Goal: Information Seeking & Learning: Check status

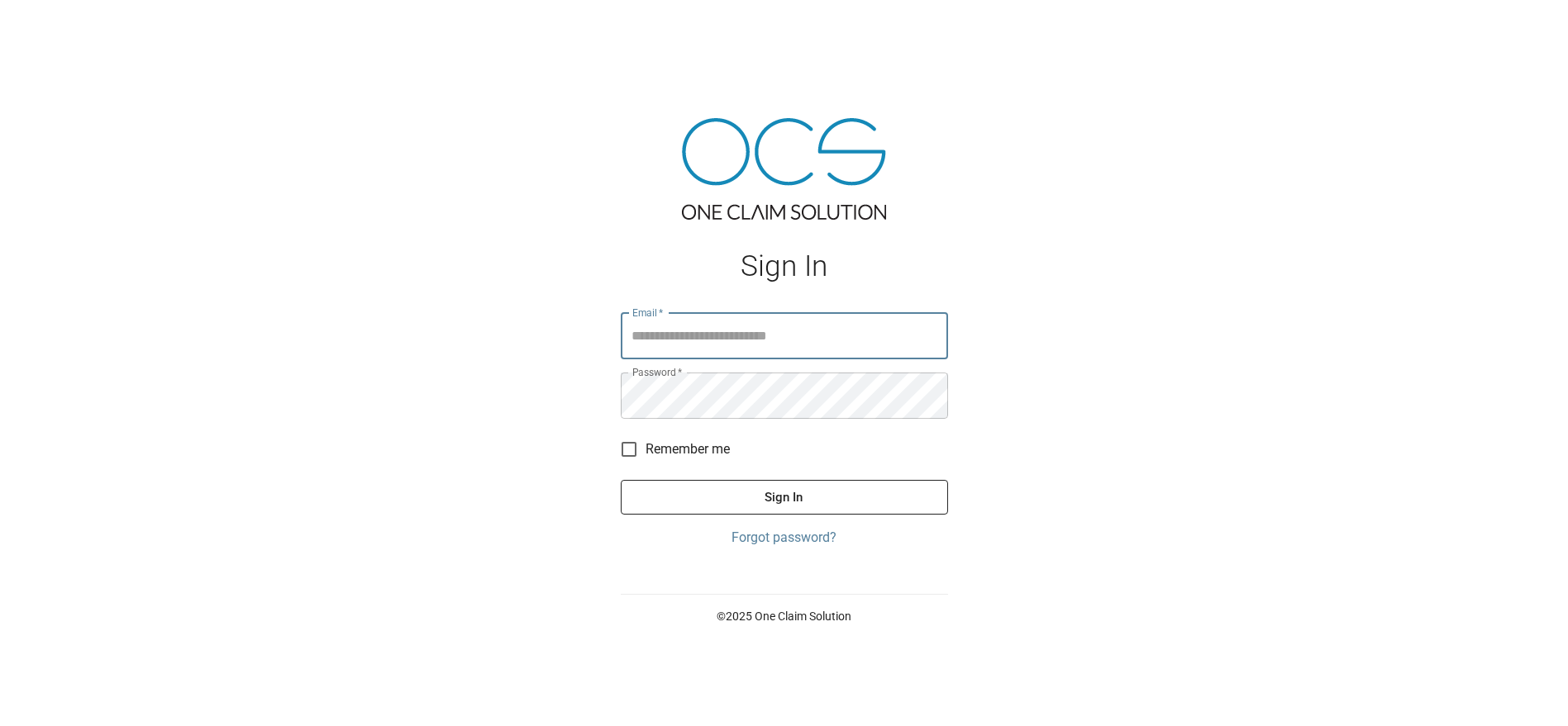
type input "**********"
click at [797, 492] on button "Sign In" at bounding box center [784, 497] width 327 height 35
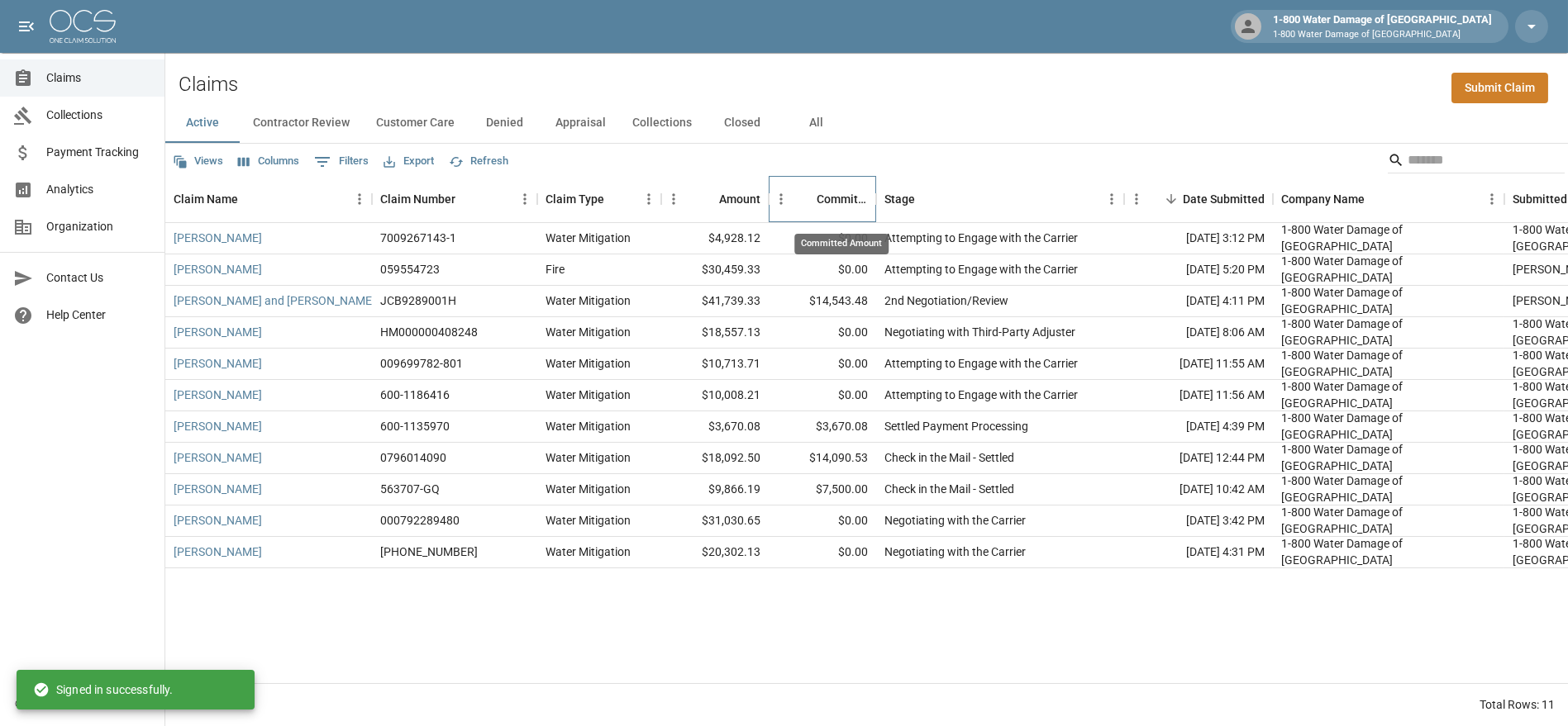
click at [815, 202] on div "Committed Amount" at bounding box center [830, 198] width 75 height 46
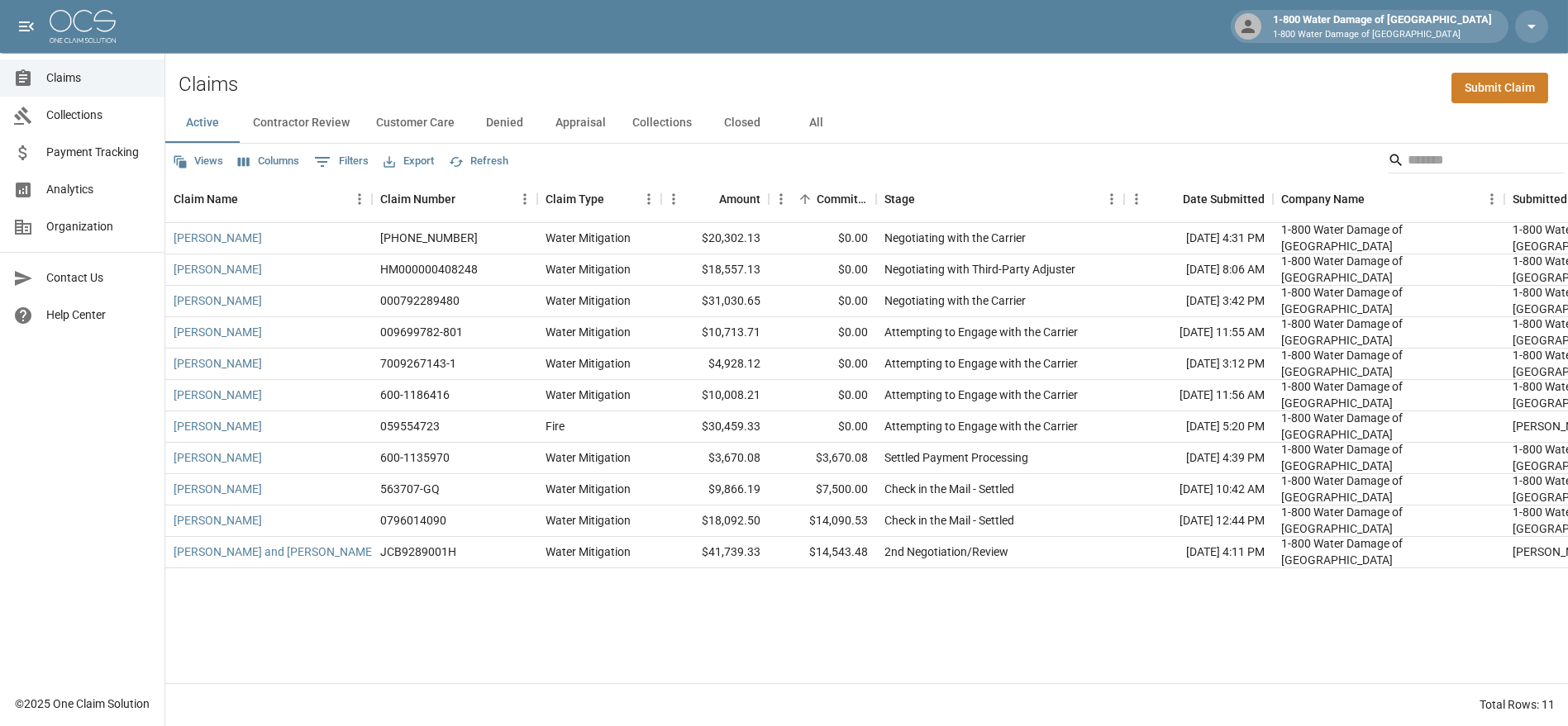
click at [565, 117] on button "Appraisal" at bounding box center [580, 123] width 77 height 40
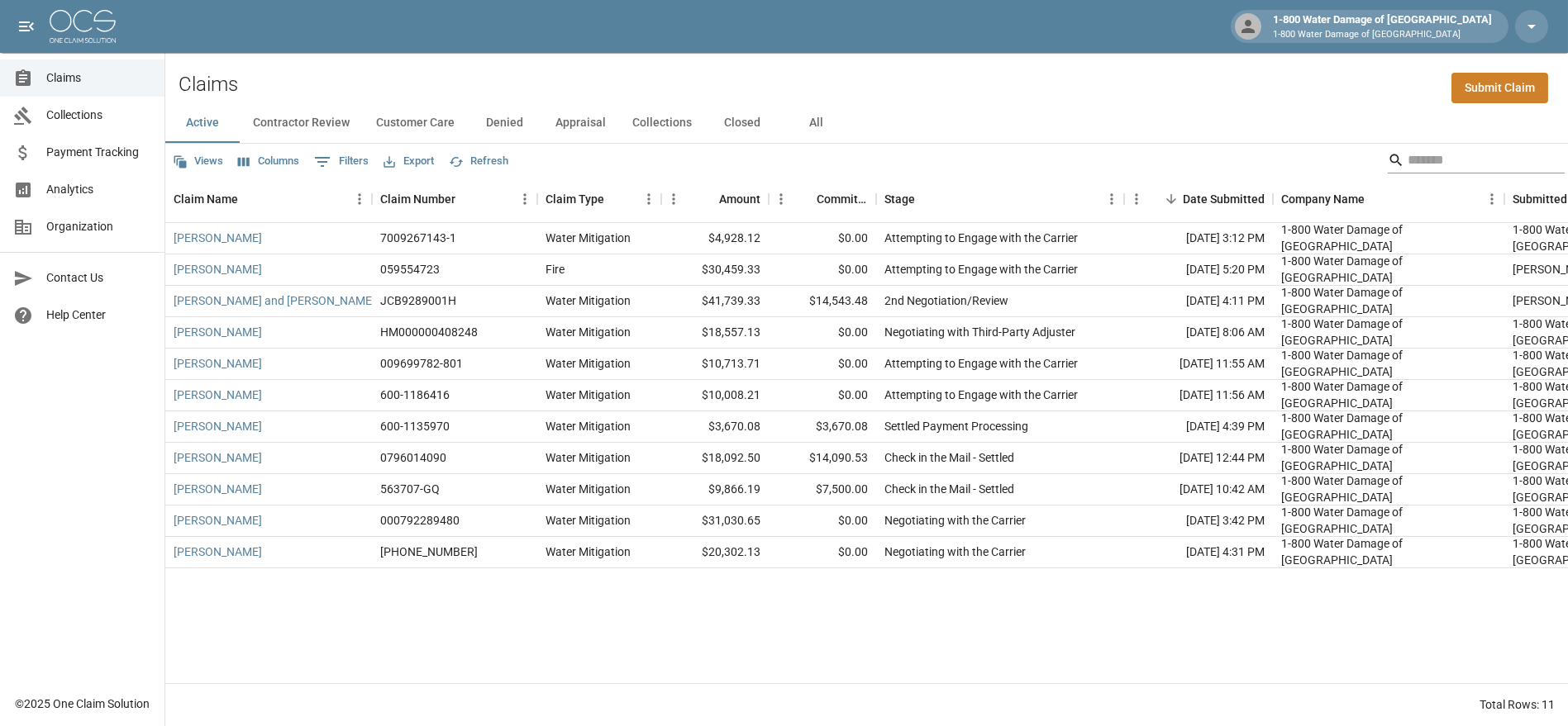
click at [1417, 171] on input "Search" at bounding box center [1474, 160] width 132 height 26
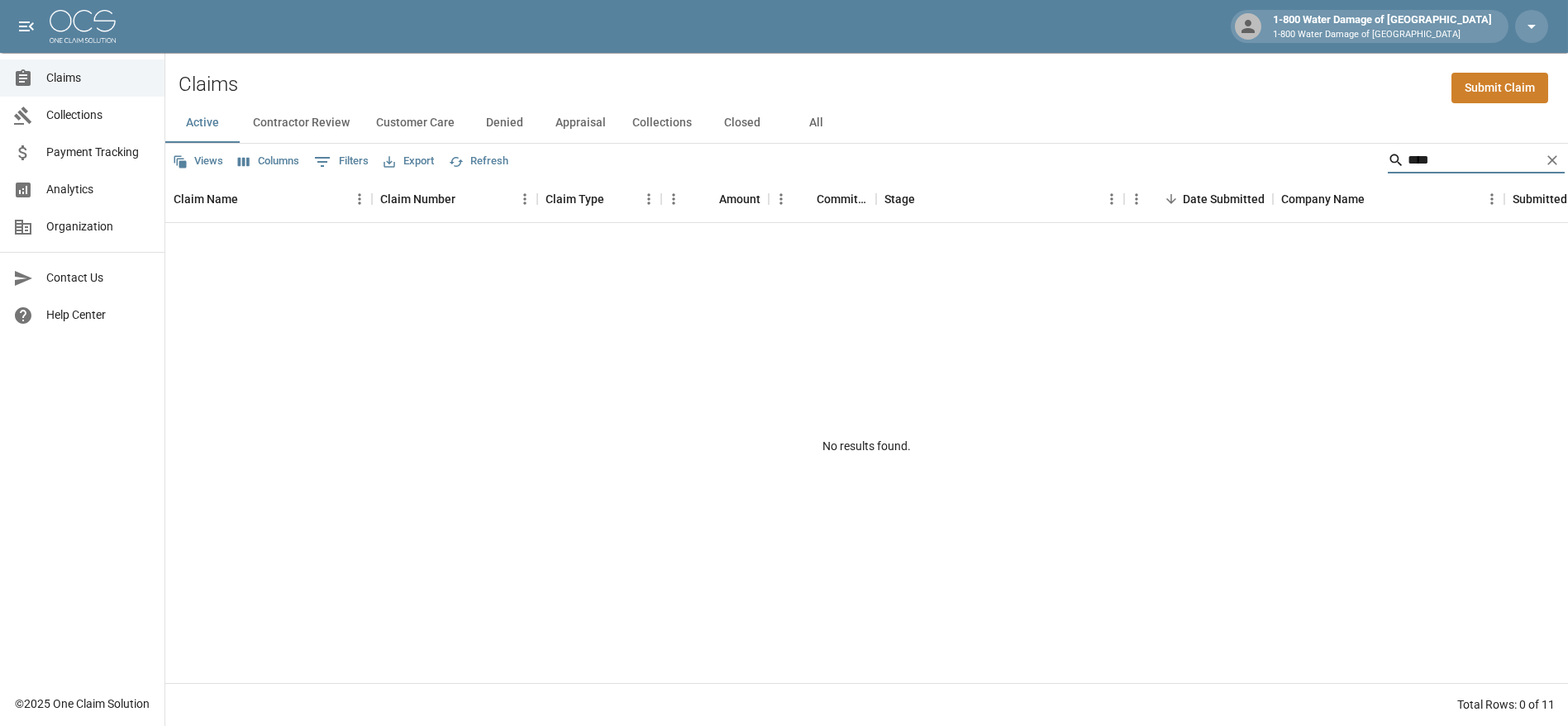
type input "****"
click at [800, 129] on button "All" at bounding box center [816, 123] width 75 height 40
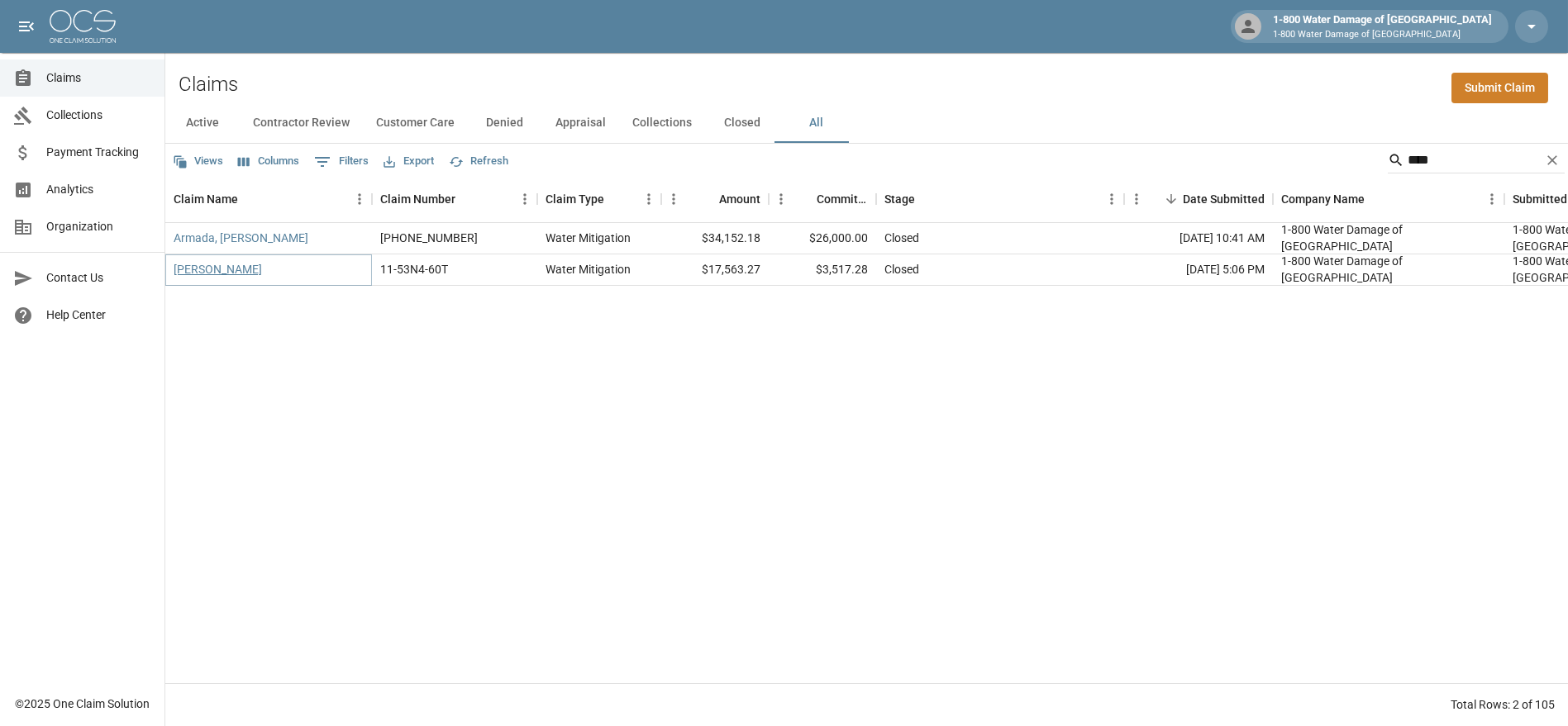
click at [235, 267] on link "Cunningham, Tess" at bounding box center [218, 268] width 89 height 16
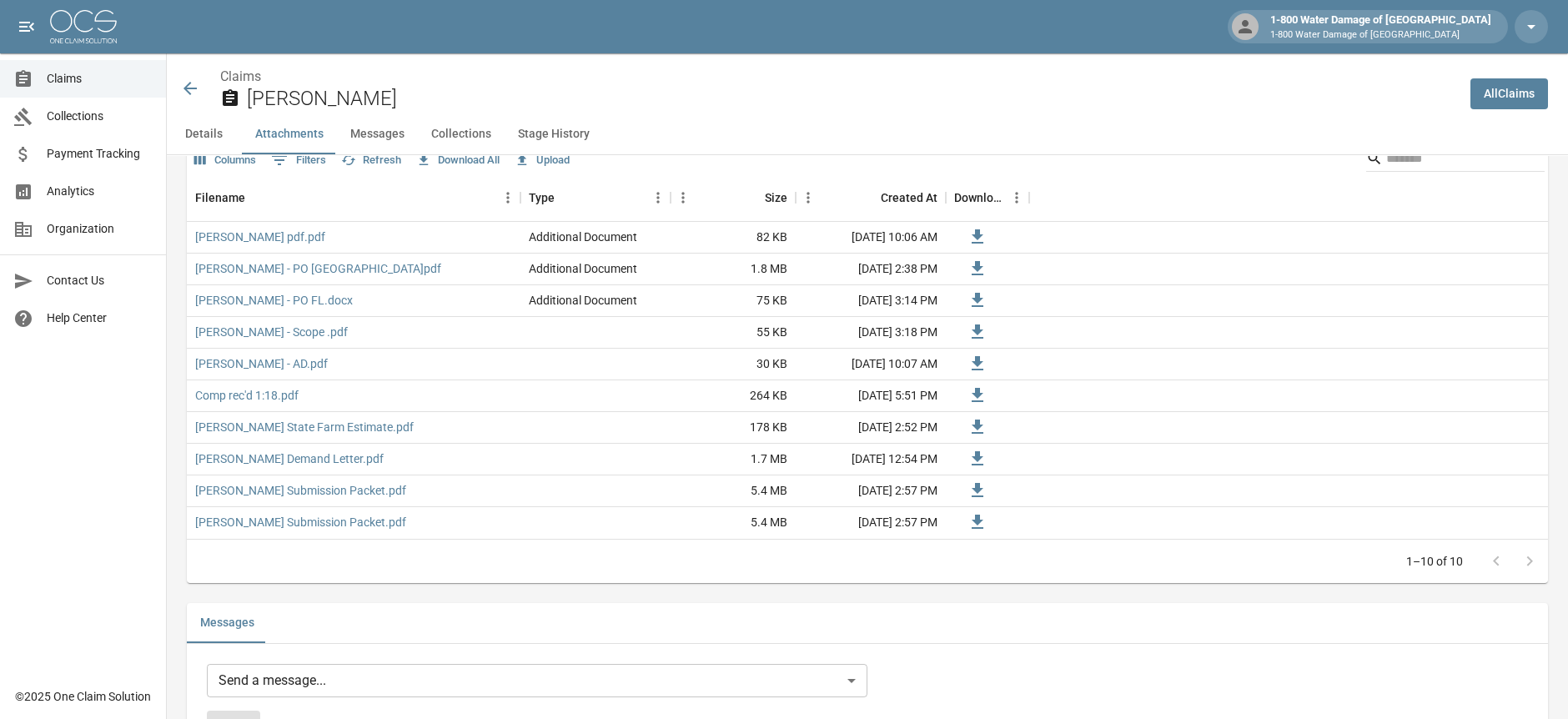
scroll to position [1037, 0]
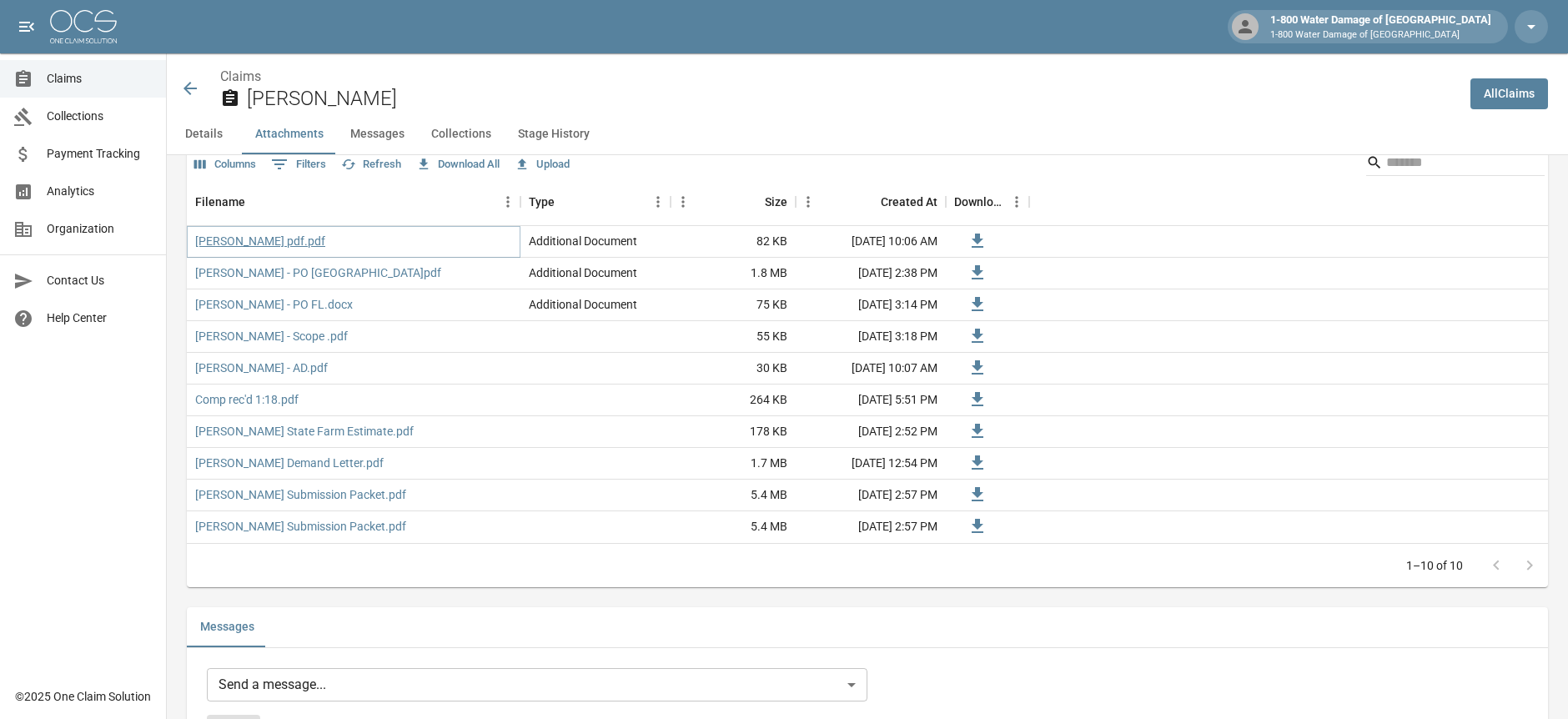
click at [250, 237] on link "Cunningham - LOR pdf.pdf" at bounding box center [260, 240] width 130 height 16
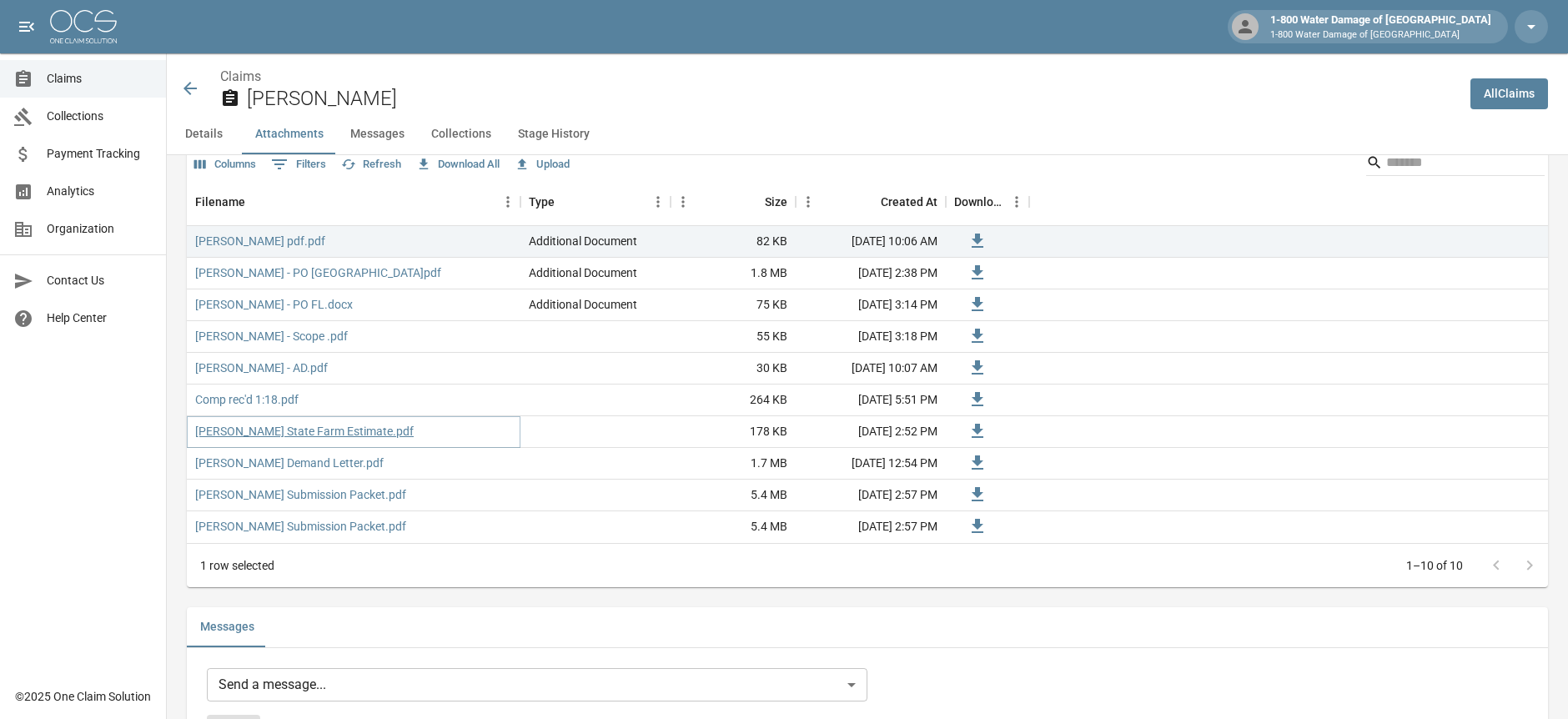
click at [264, 428] on link "Cunningham State Farm Estimate.pdf" at bounding box center [304, 431] width 218 height 16
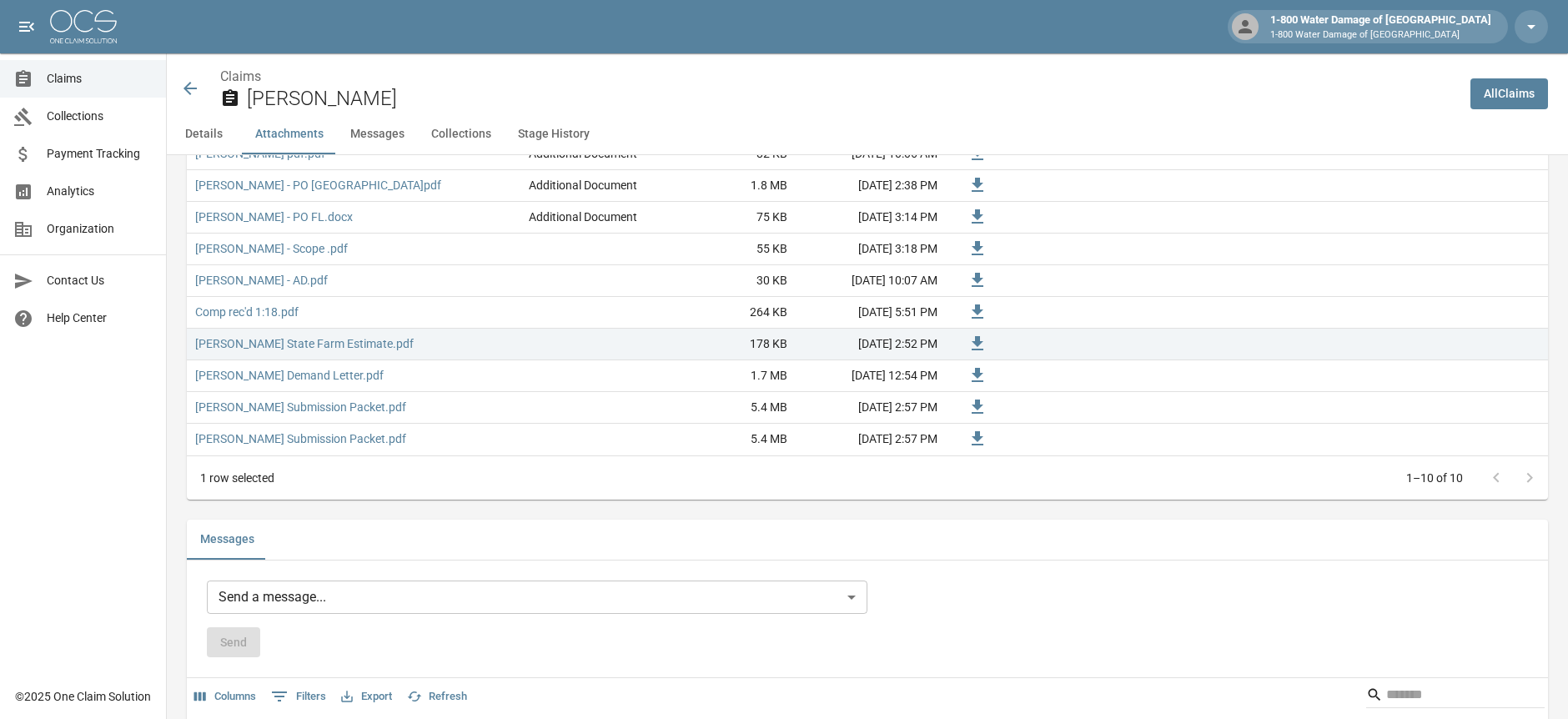
scroll to position [1130, 0]
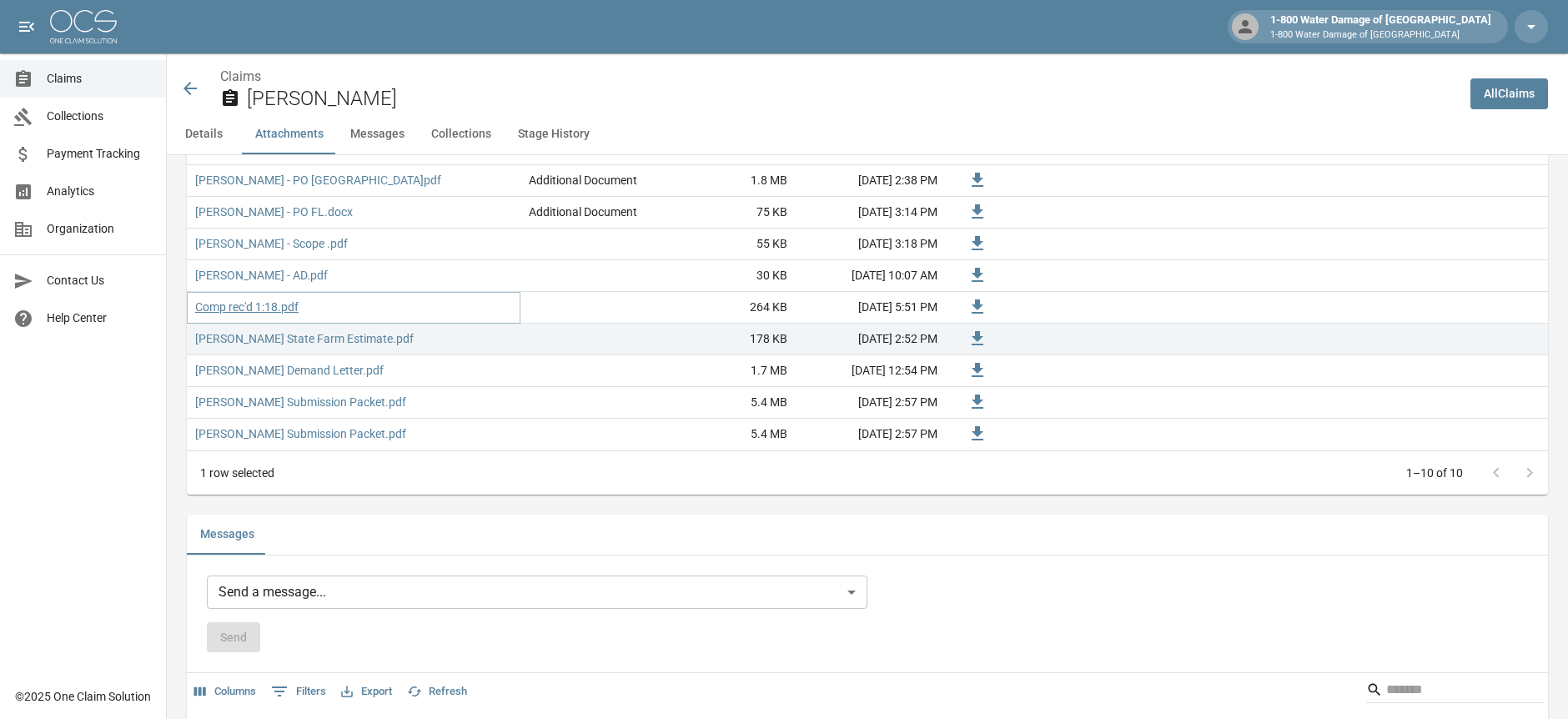
click at [241, 308] on link "Comp rec'd 1:18.pdf" at bounding box center [247, 306] width 103 height 16
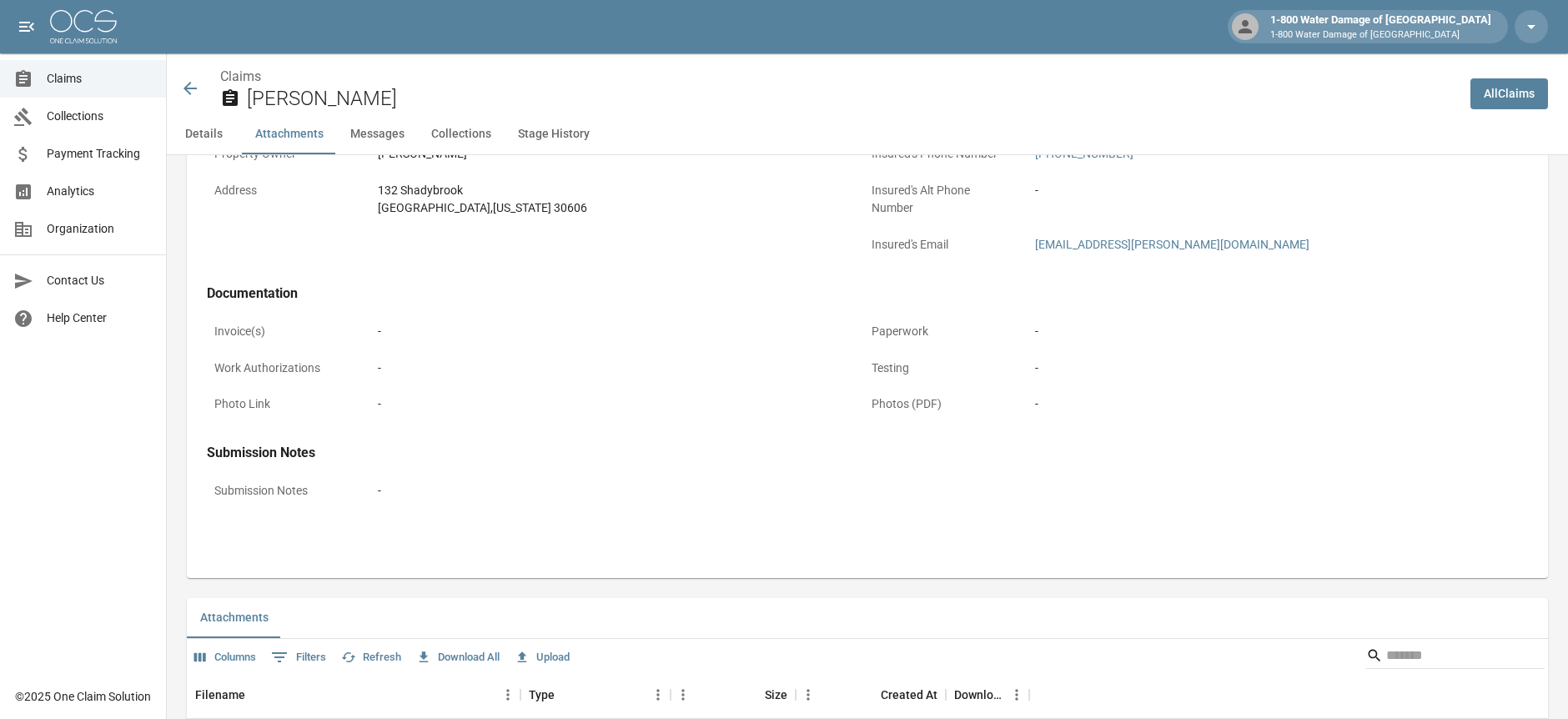
scroll to position [0, 0]
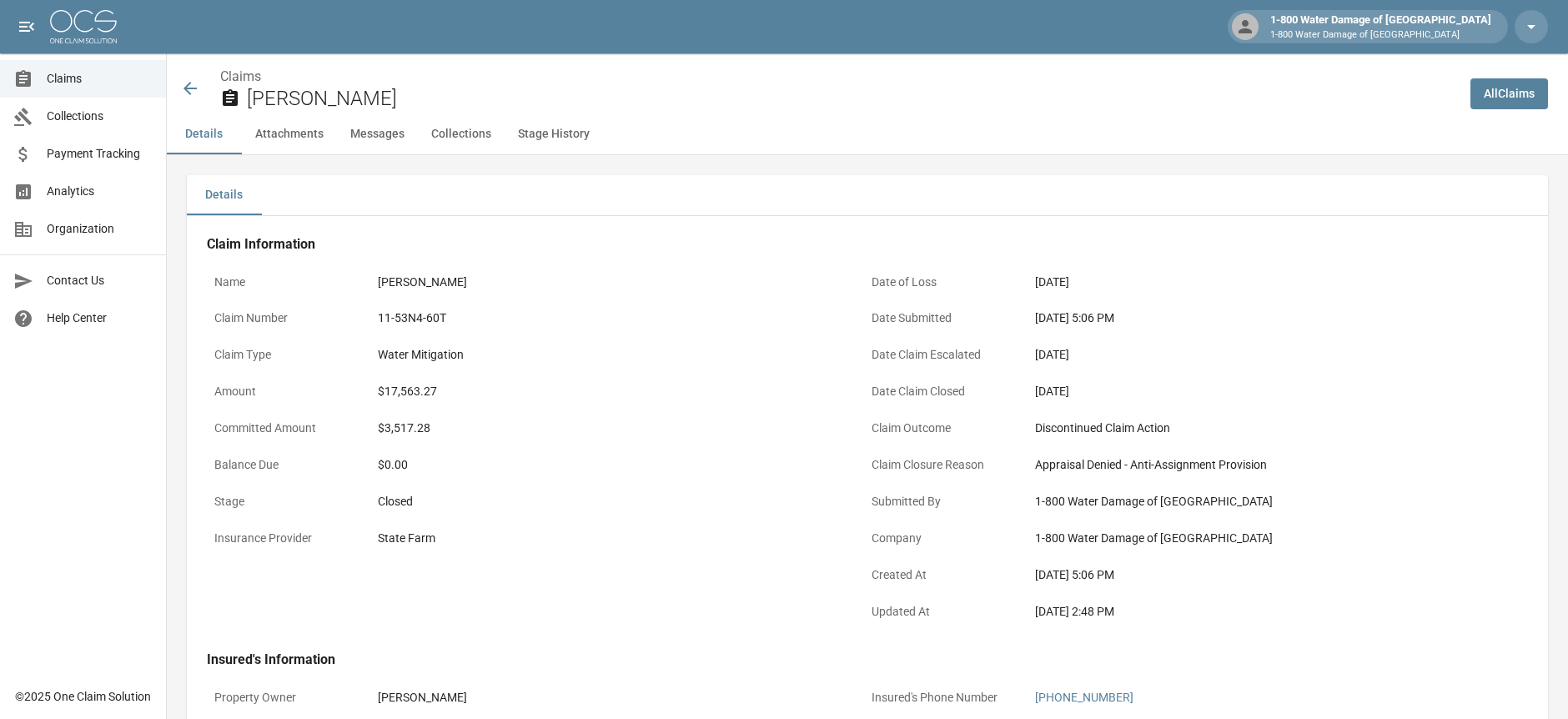
click at [189, 92] on icon at bounding box center [190, 89] width 13 height 13
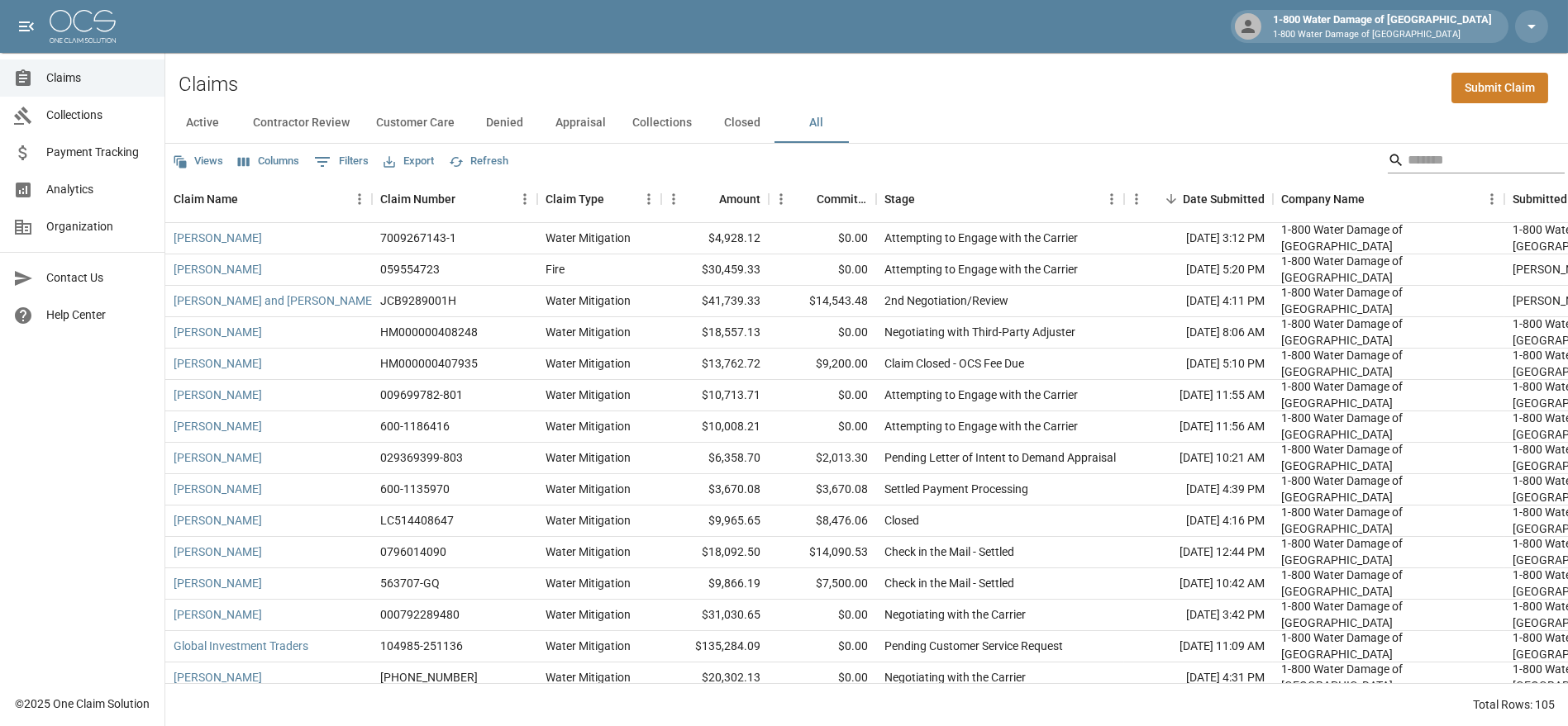
click at [1467, 166] on input "Search" at bounding box center [1474, 160] width 132 height 26
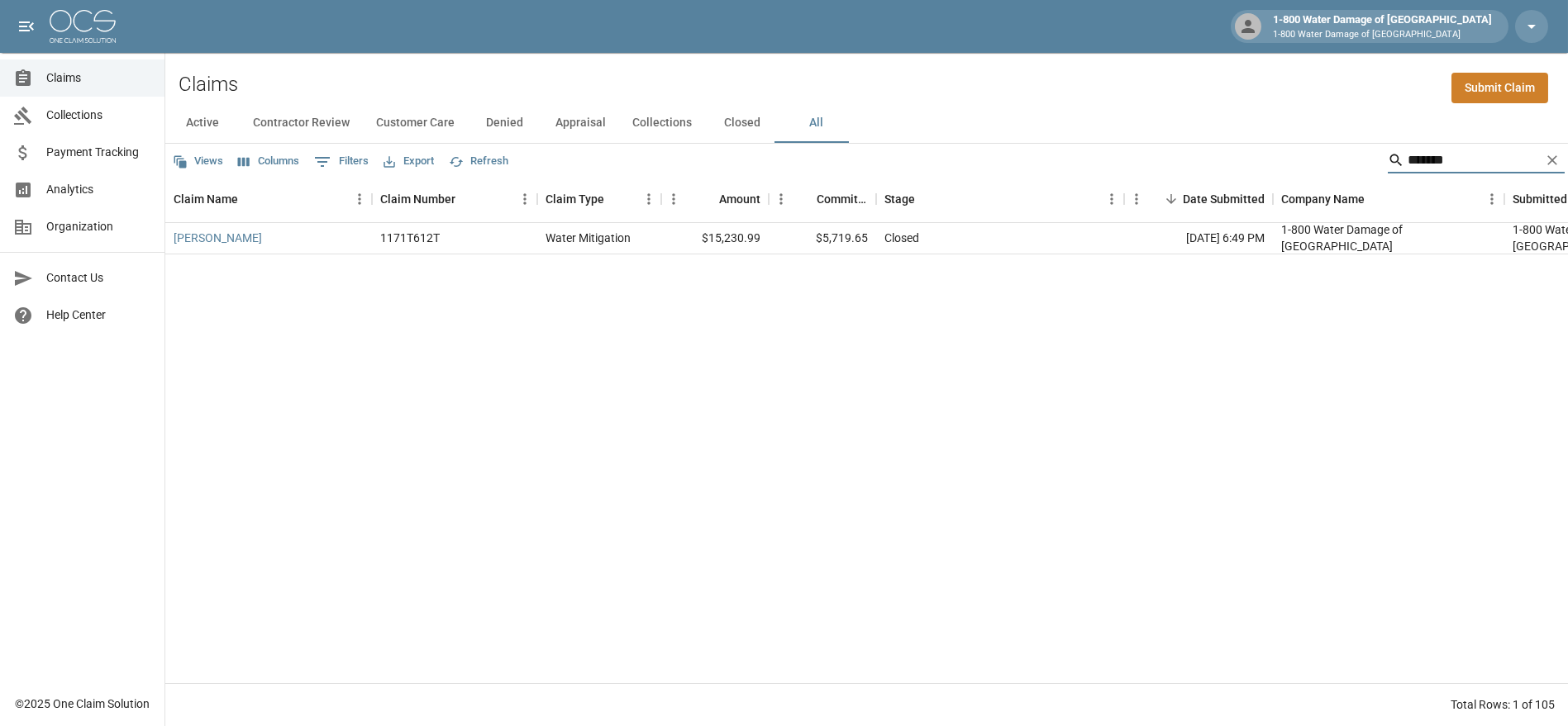
type input "*******"
click at [234, 229] on link "Tumblin, James" at bounding box center [218, 237] width 89 height 16
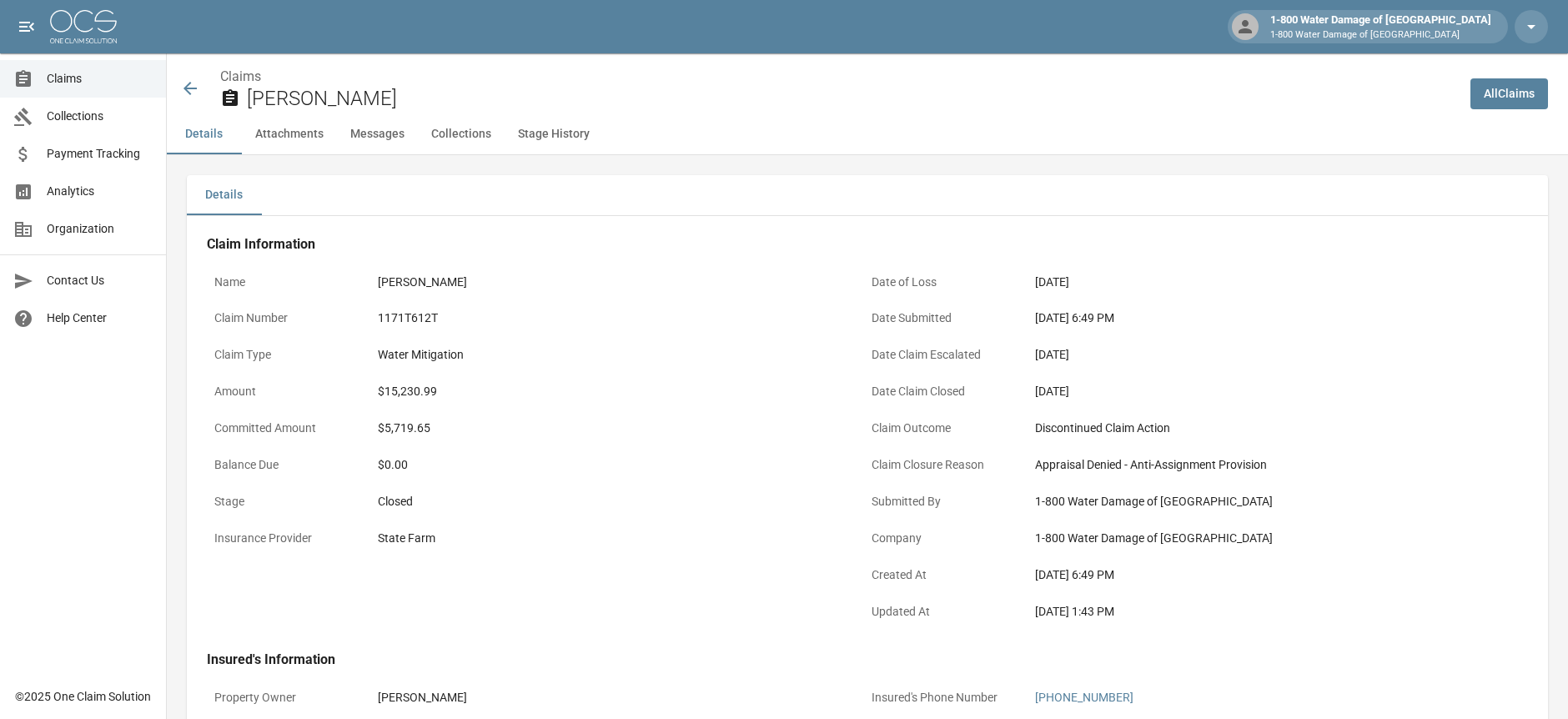
click at [303, 133] on button "Attachments" at bounding box center [290, 134] width 95 height 40
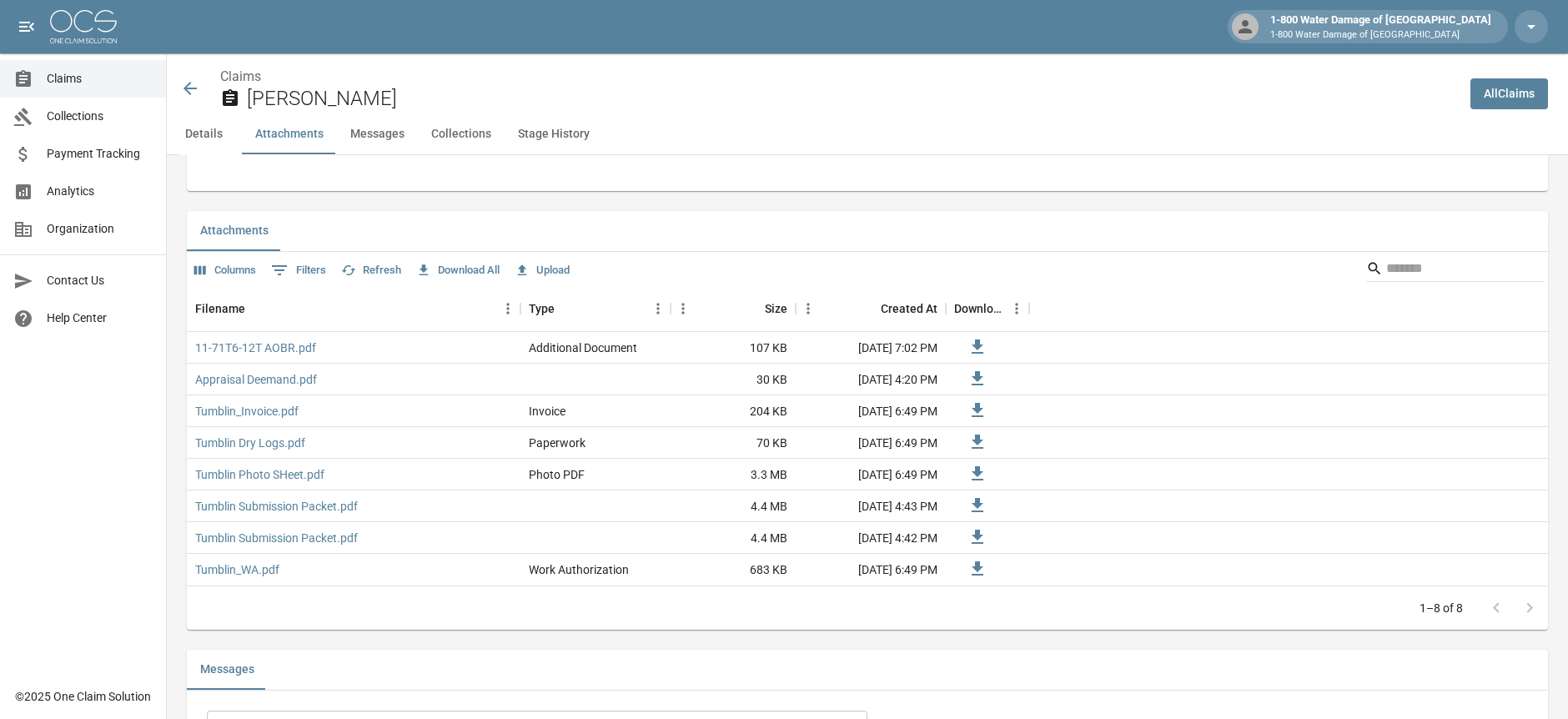
scroll to position [946, 0]
click at [235, 341] on link "11-71T6-12T AOBR.pdf" at bounding box center [255, 345] width 121 height 16
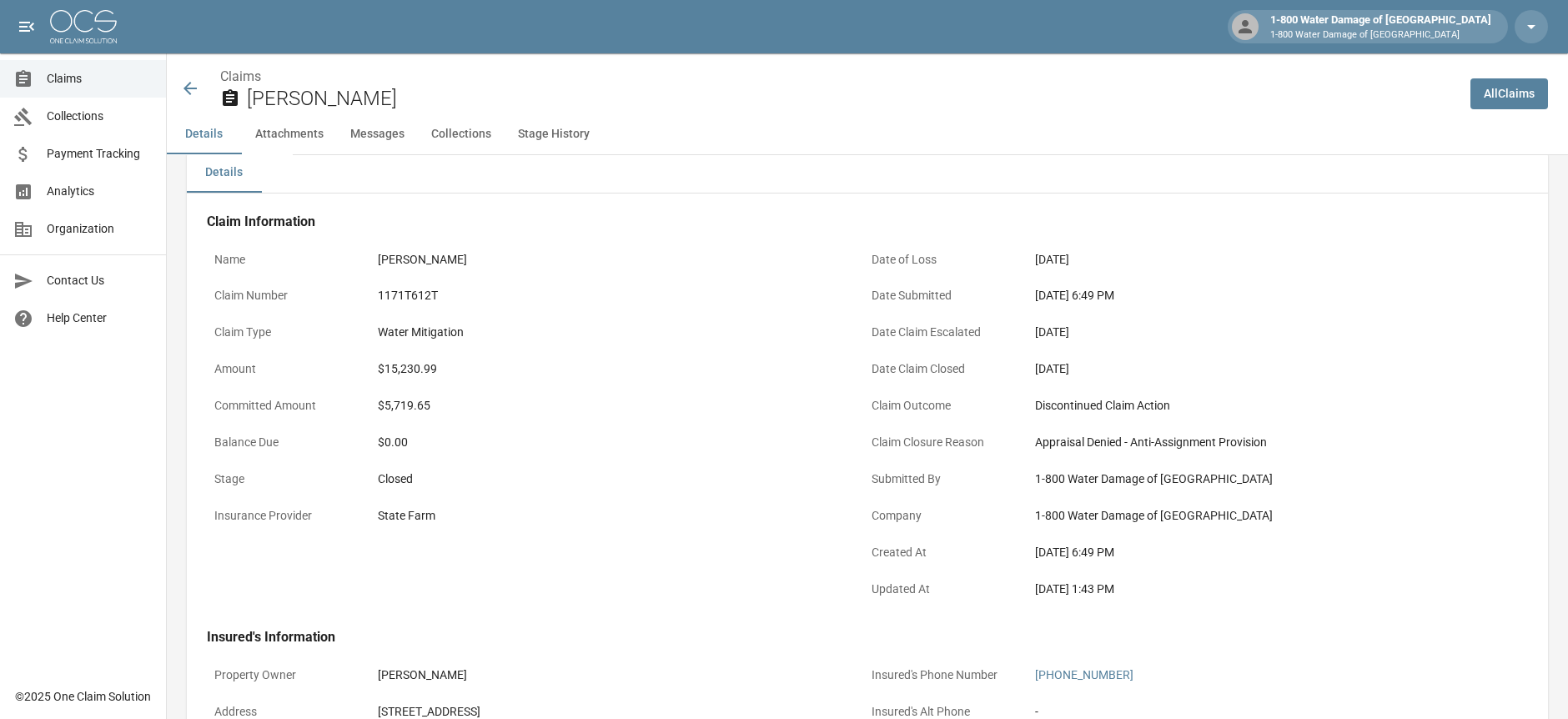
scroll to position [0, 0]
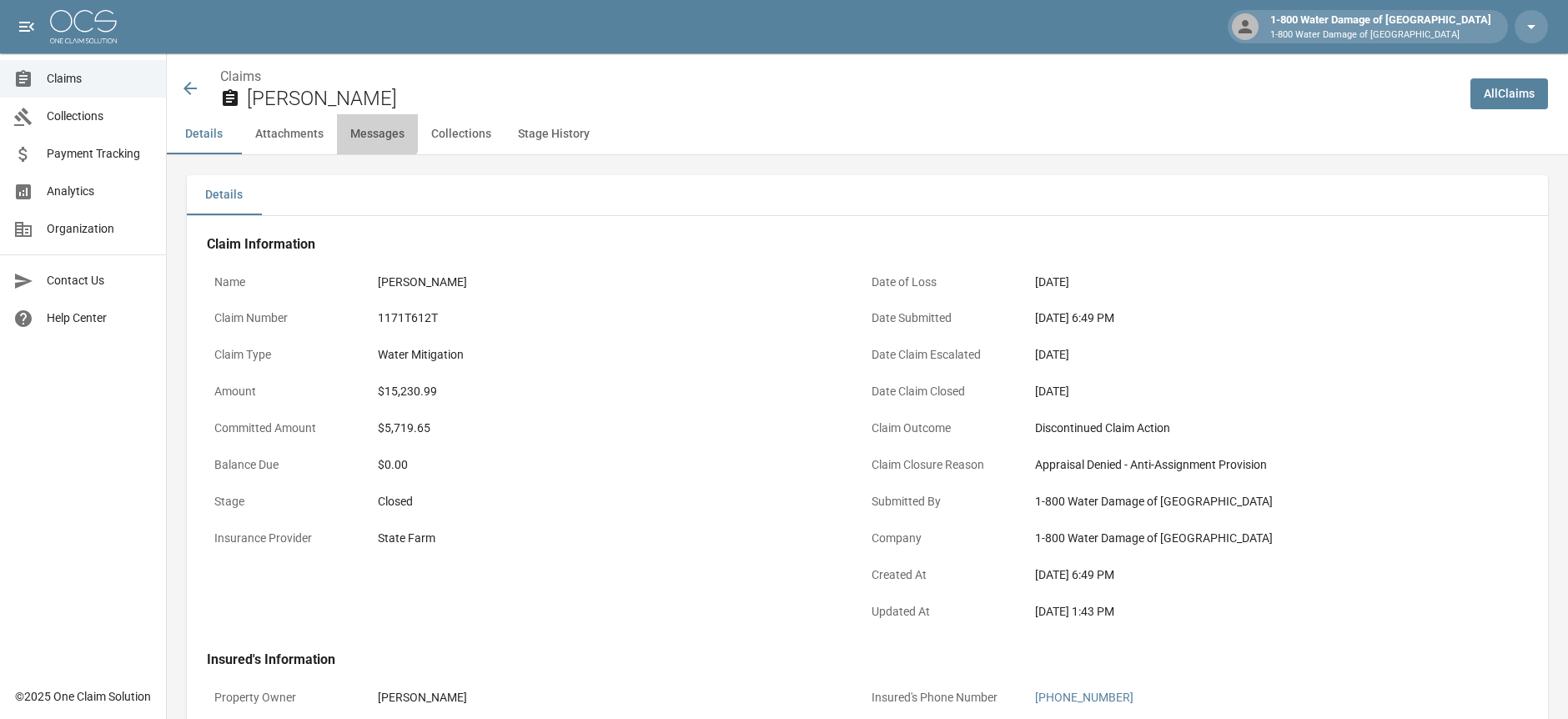
click at [370, 131] on button "Messages" at bounding box center [377, 134] width 81 height 40
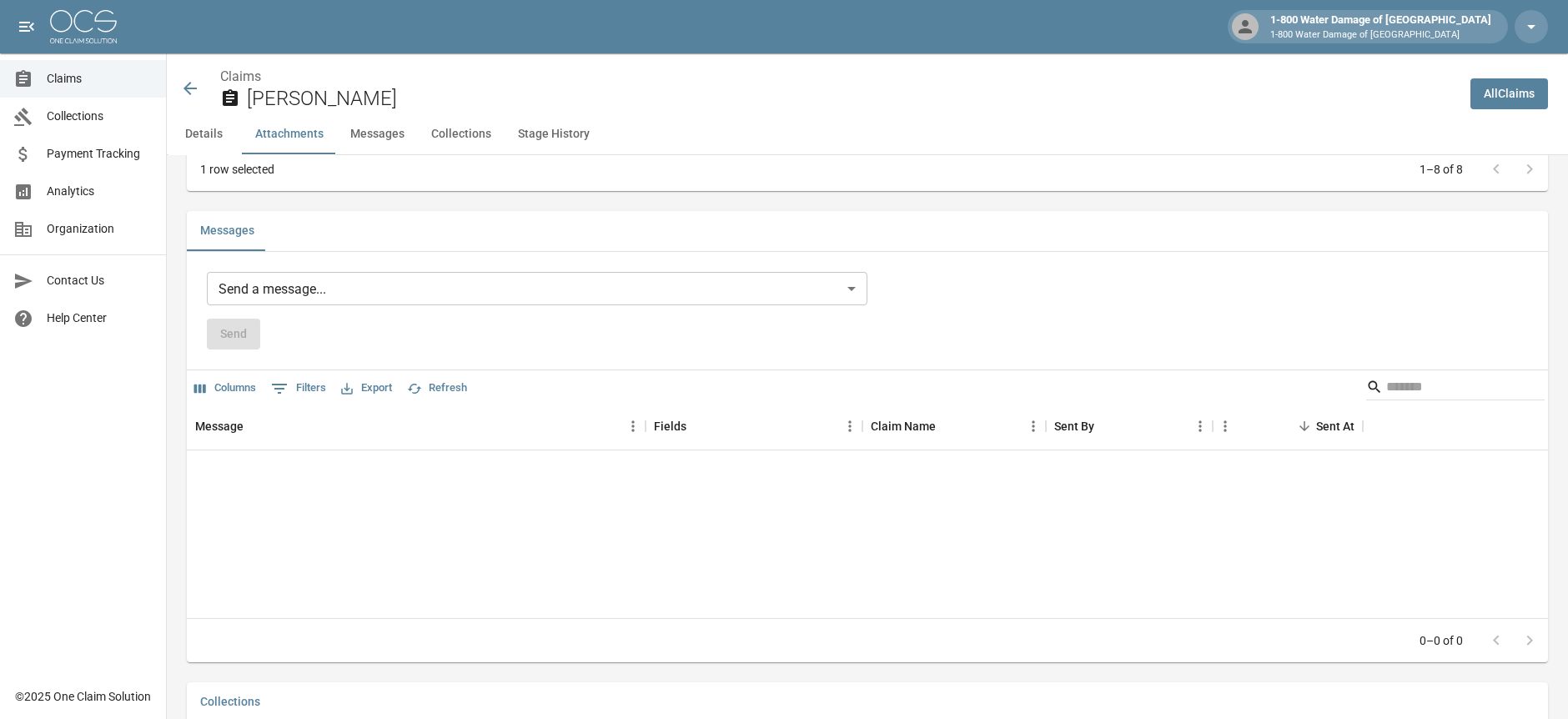
scroll to position [1385, 0]
click at [455, 133] on button "Collections" at bounding box center [460, 134] width 87 height 40
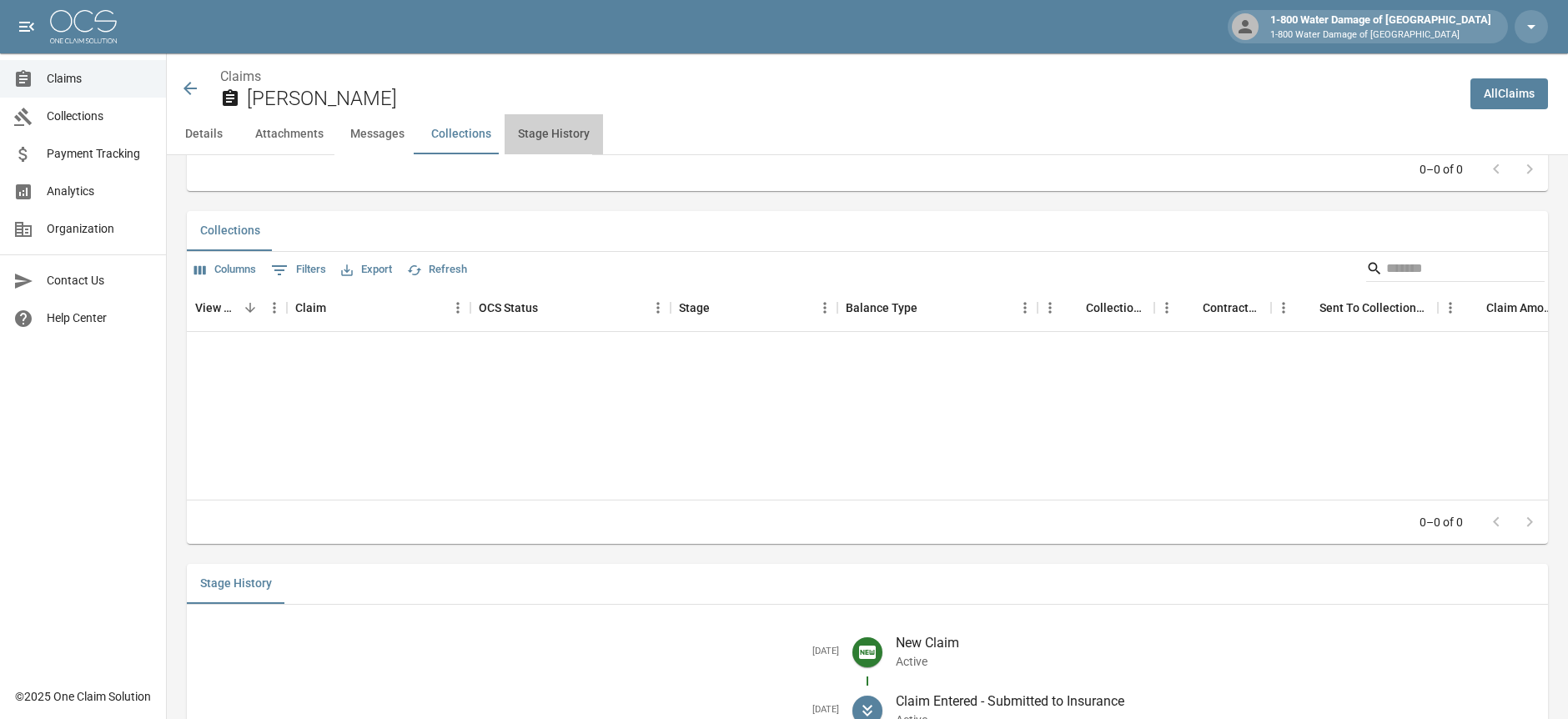
click at [543, 134] on button "Stage History" at bounding box center [553, 134] width 98 height 40
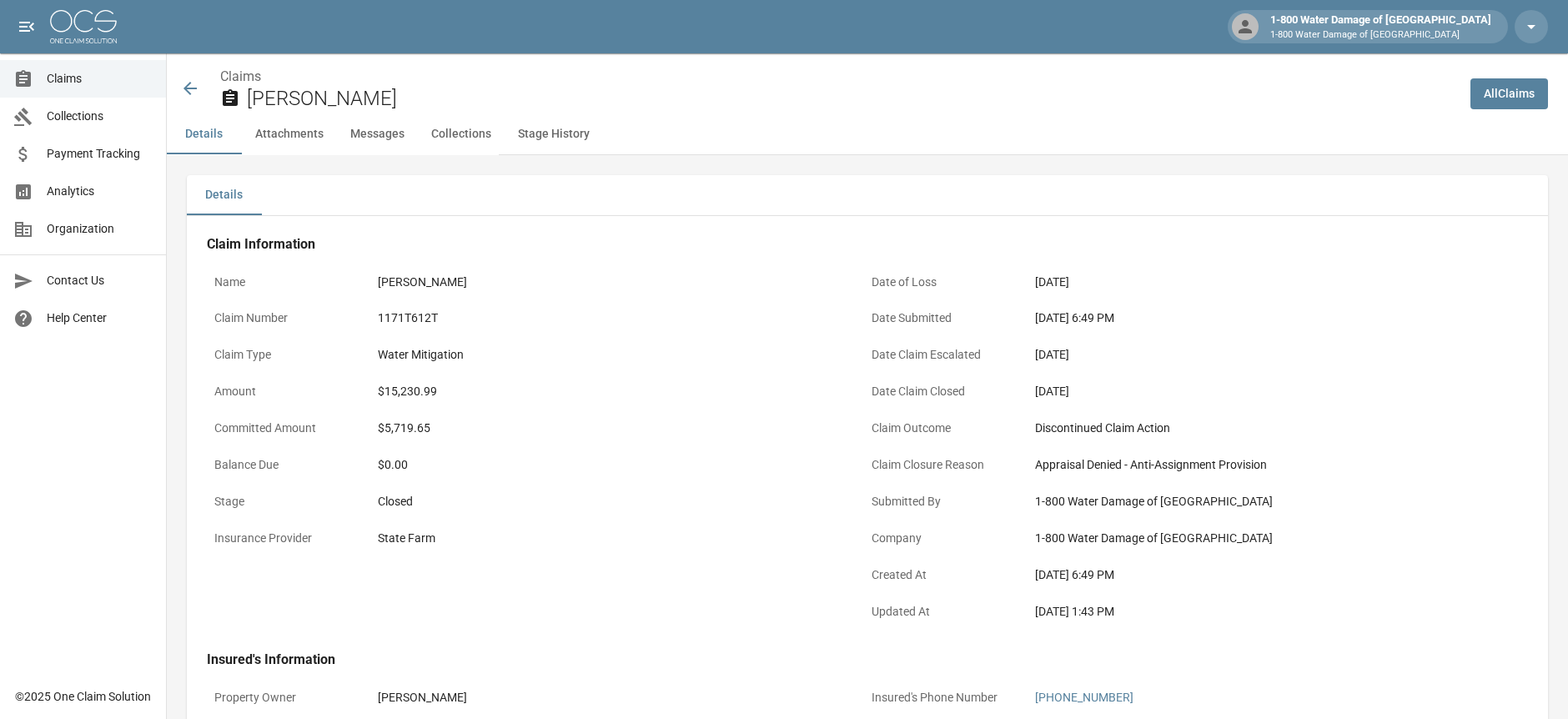
scroll to position [0, 0]
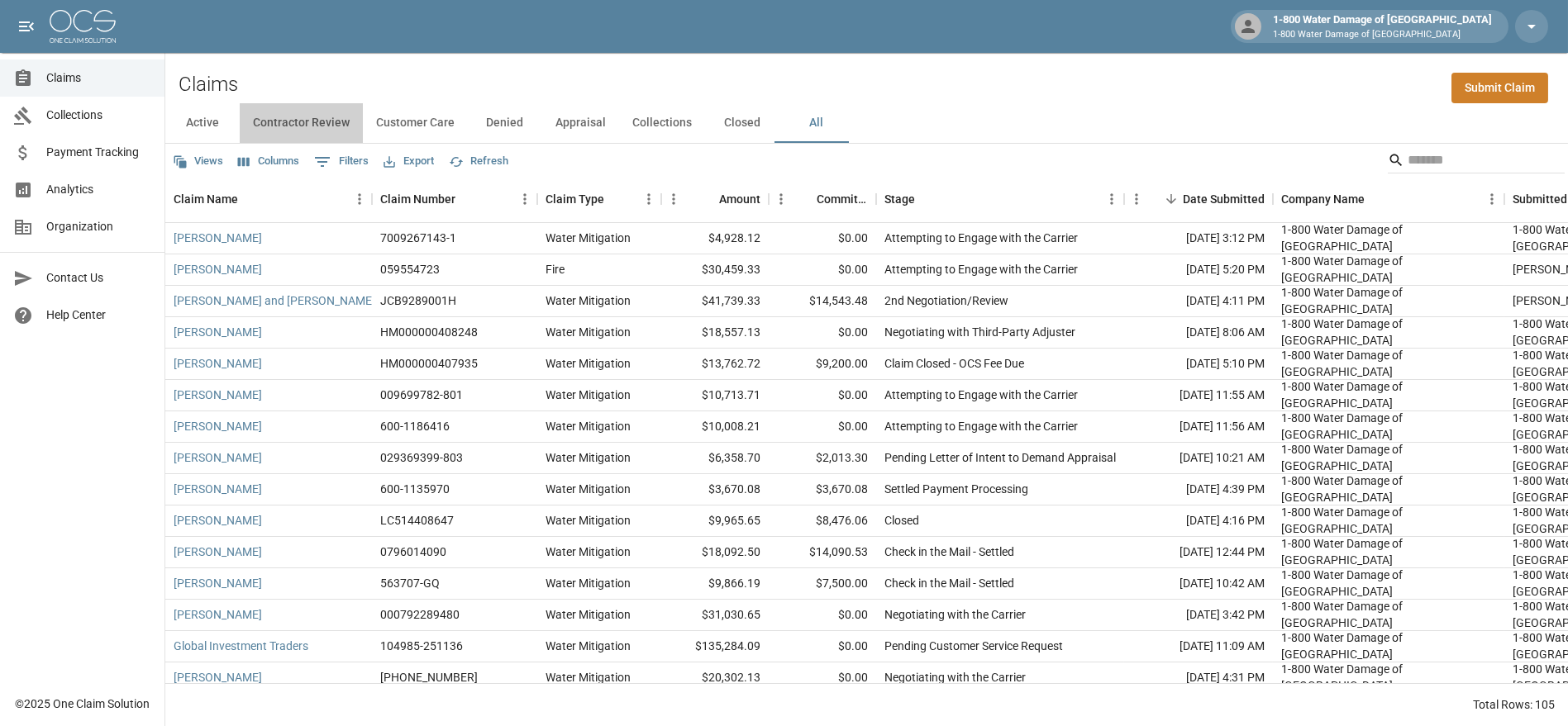
click at [295, 130] on button "Contractor Review" at bounding box center [301, 123] width 123 height 40
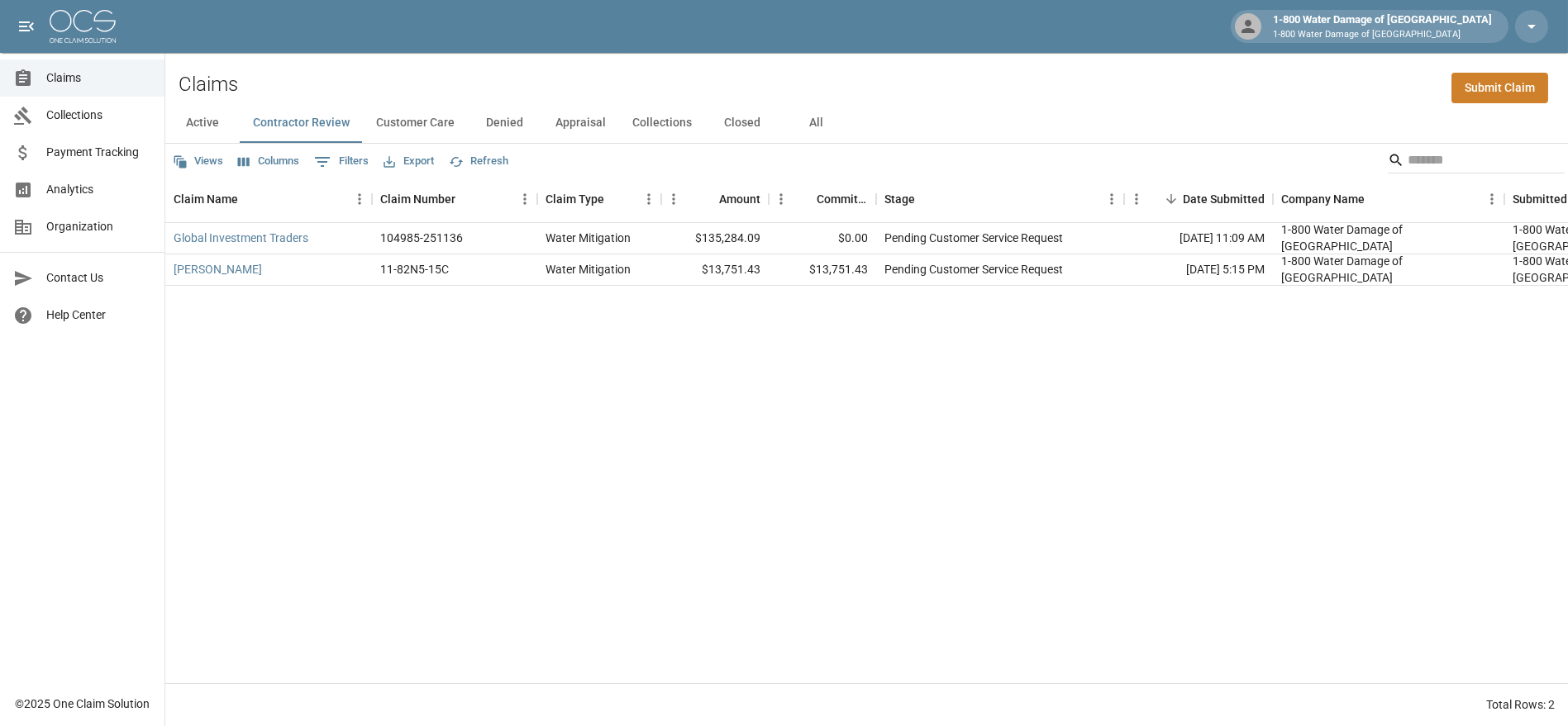
click at [389, 121] on button "Customer Care" at bounding box center [415, 123] width 105 height 40
click at [554, 128] on button "Appraisal" at bounding box center [580, 123] width 77 height 40
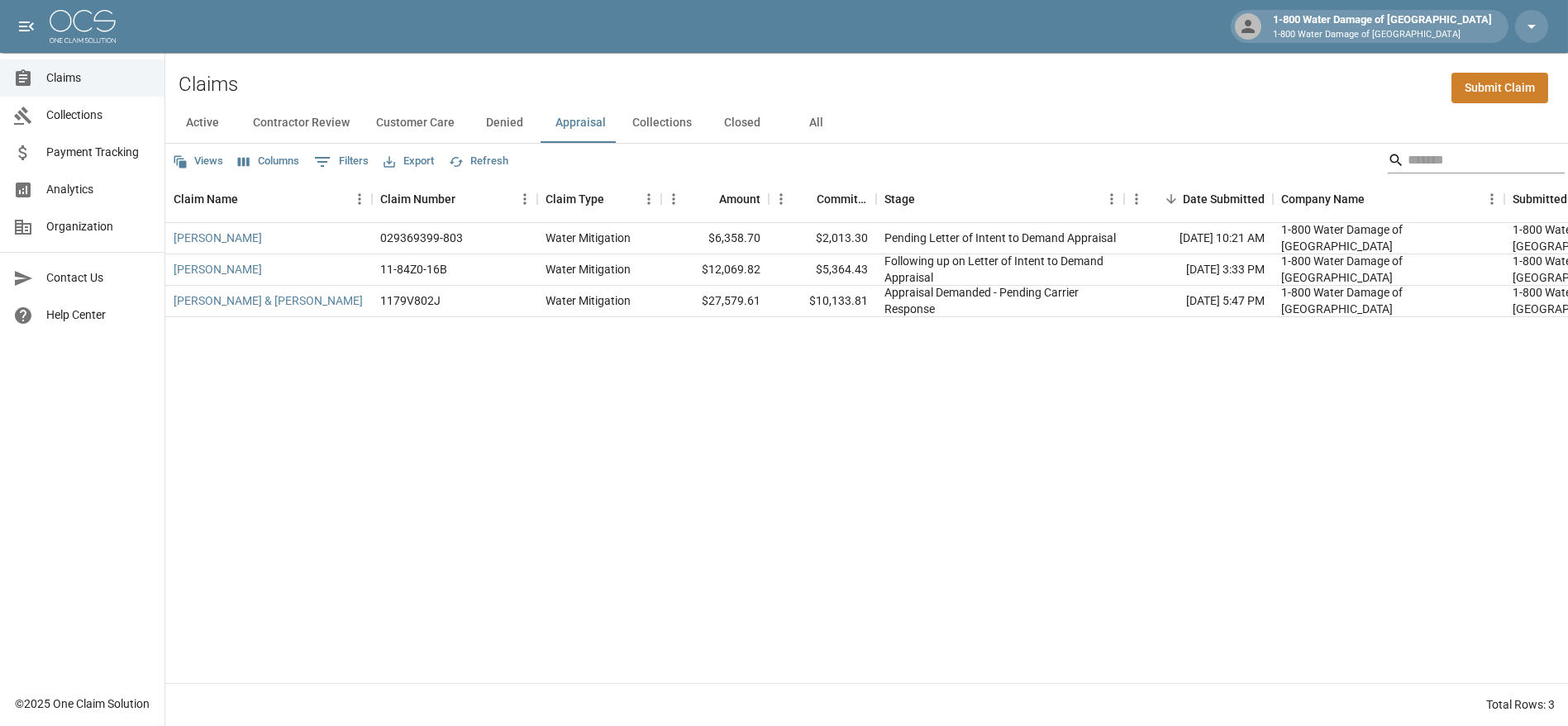
click at [1443, 152] on input "Search" at bounding box center [1474, 160] width 132 height 26
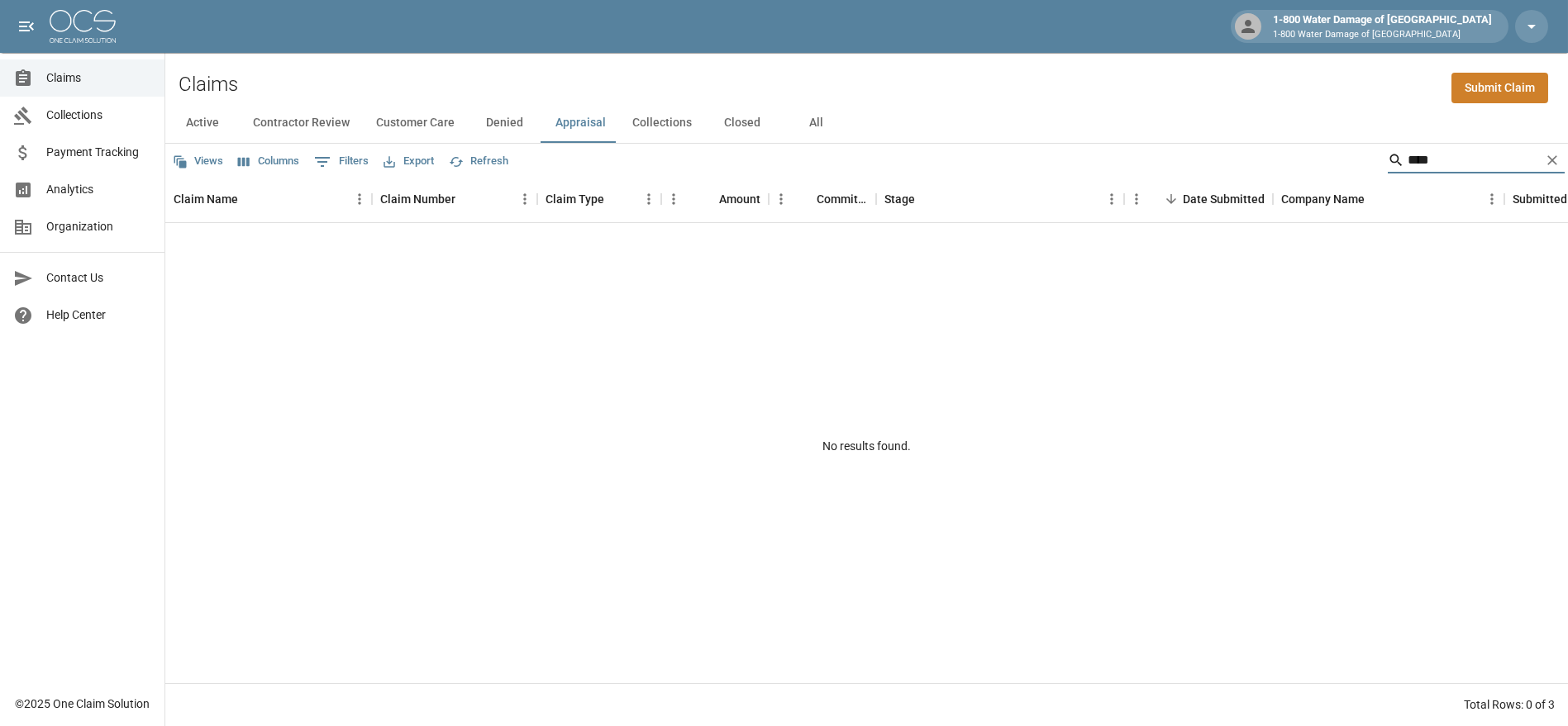
type input "****"
click at [812, 127] on button "All" at bounding box center [816, 123] width 75 height 40
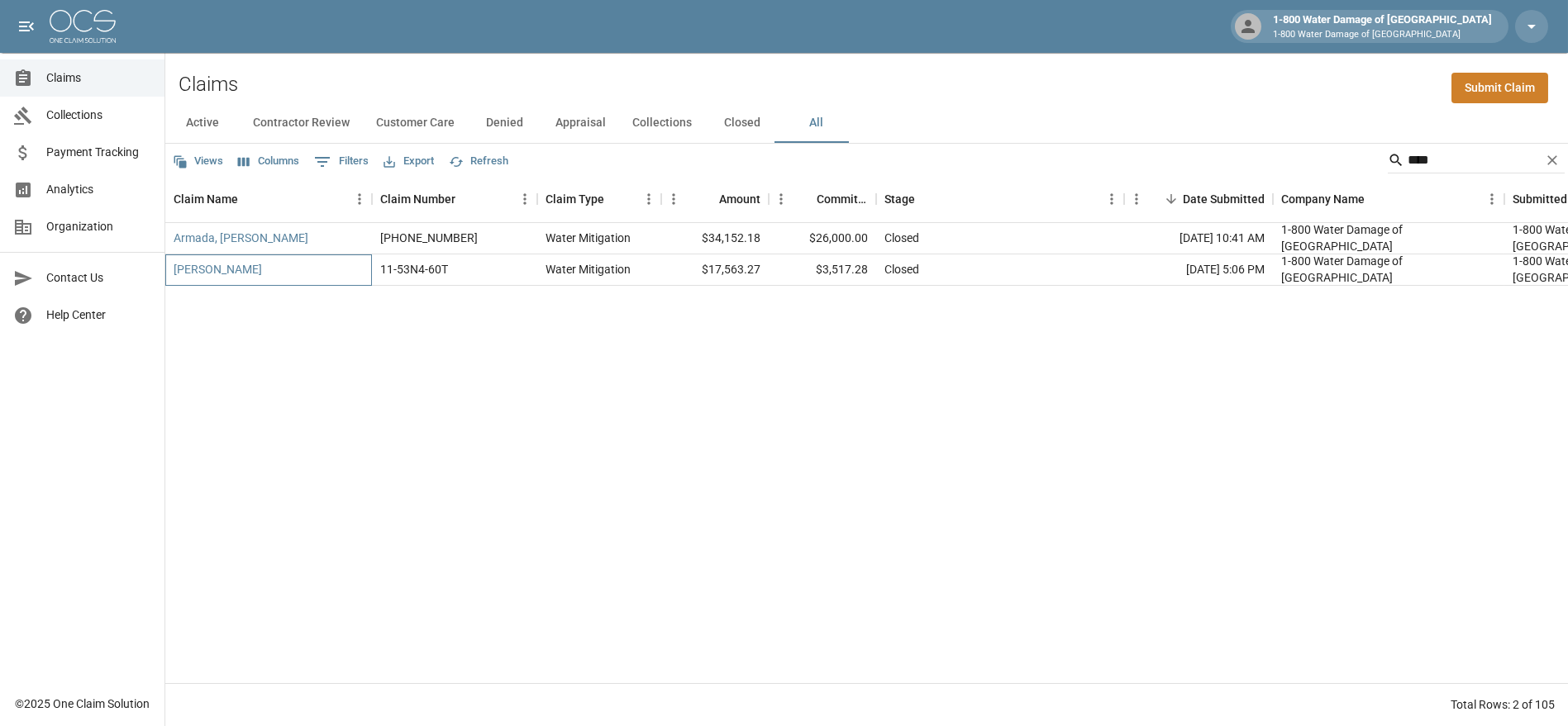
click at [208, 280] on div "Cunningham, Tess" at bounding box center [268, 269] width 207 height 31
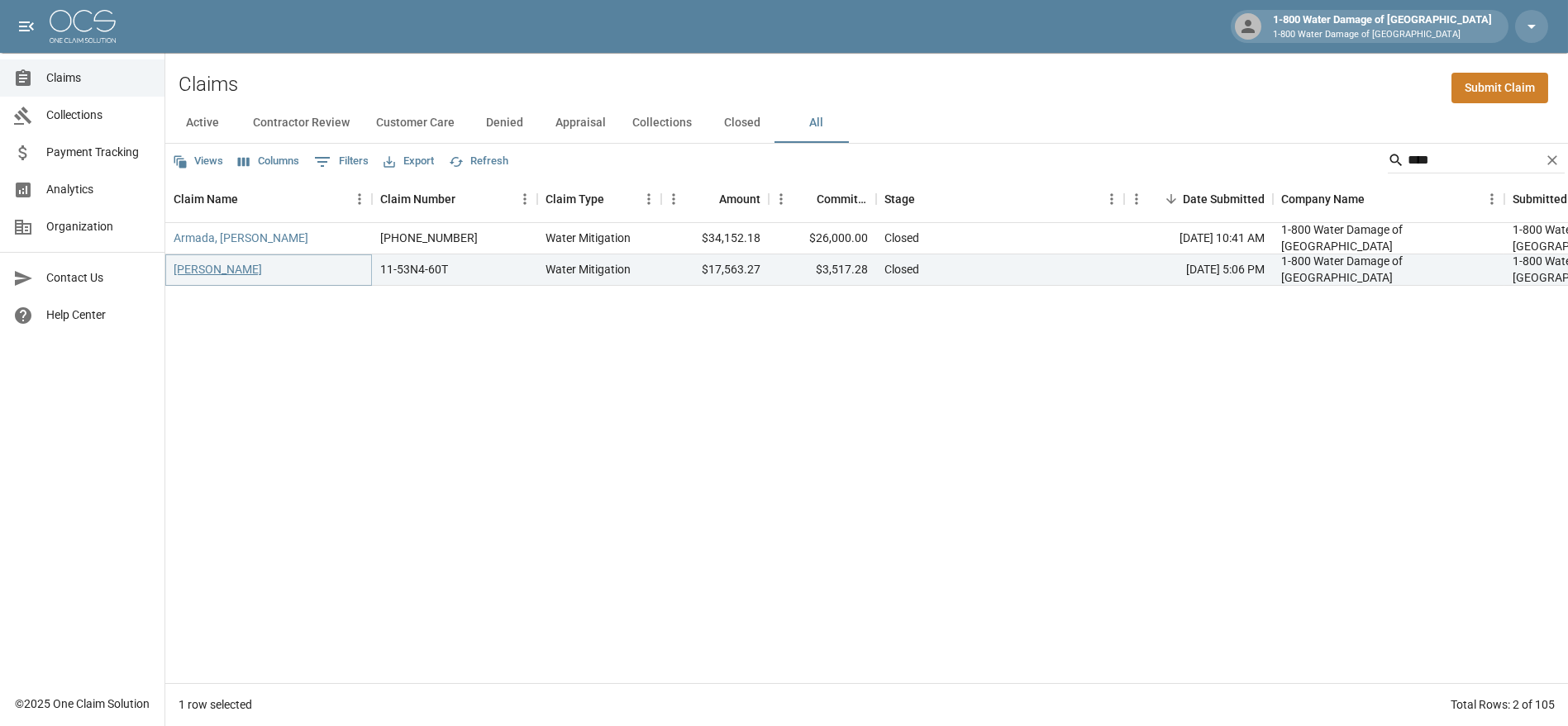
click at [209, 269] on link "Cunningham, Tess" at bounding box center [218, 268] width 89 height 16
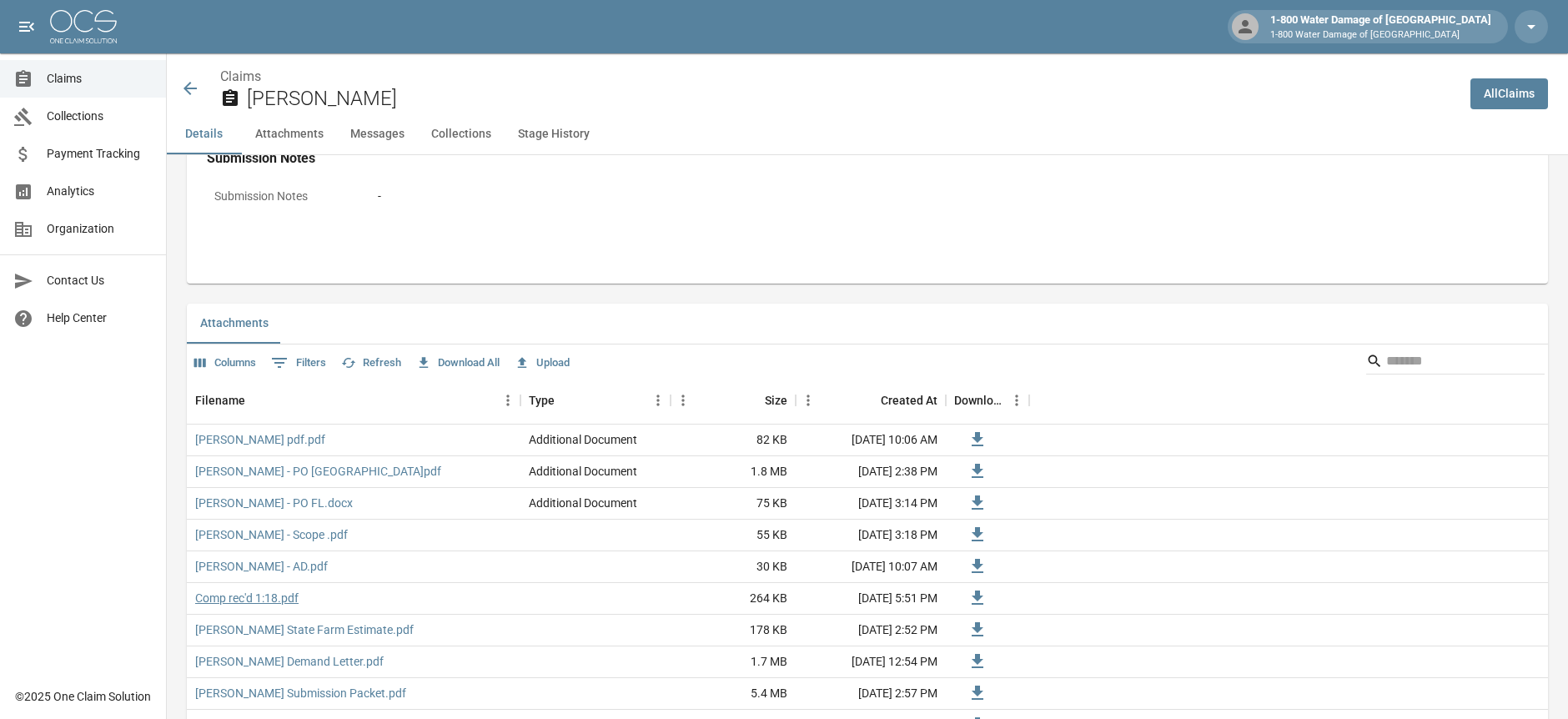
scroll to position [834, 0]
click at [236, 602] on link "Comp rec'd 1:18.pdf" at bounding box center [247, 602] width 103 height 16
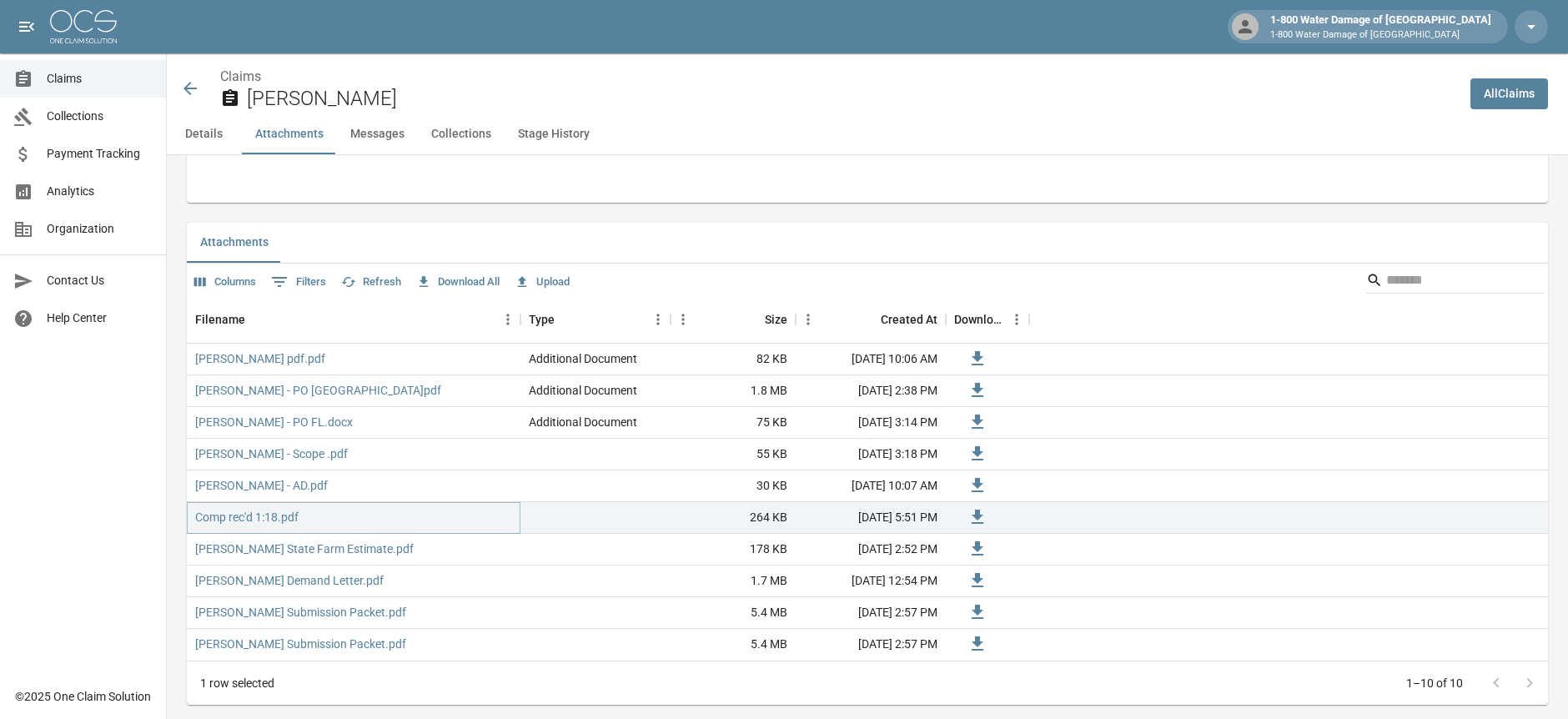
scroll to position [927, 0]
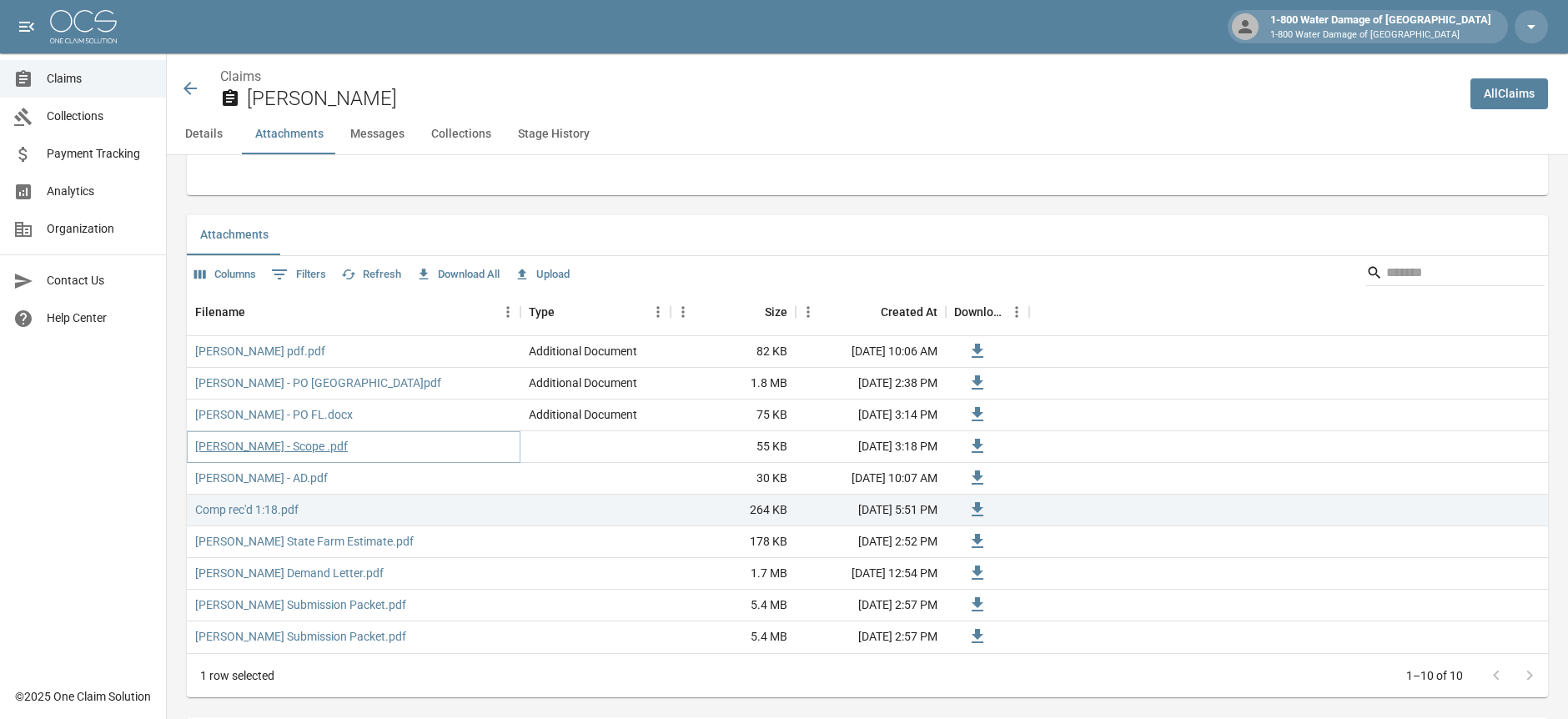
click at [237, 442] on link "Cunningham - Scope .pdf" at bounding box center [272, 445] width 153 height 16
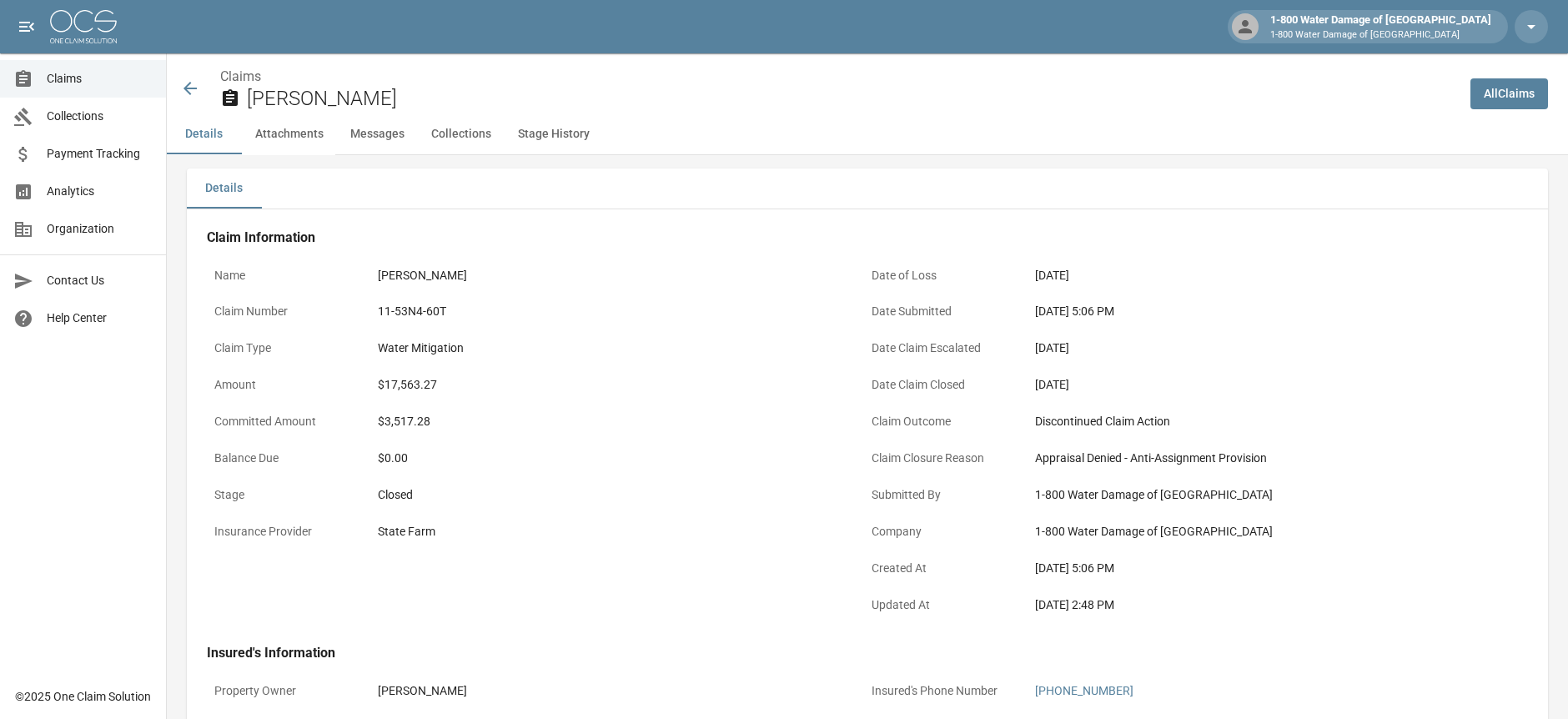
scroll to position [0, 0]
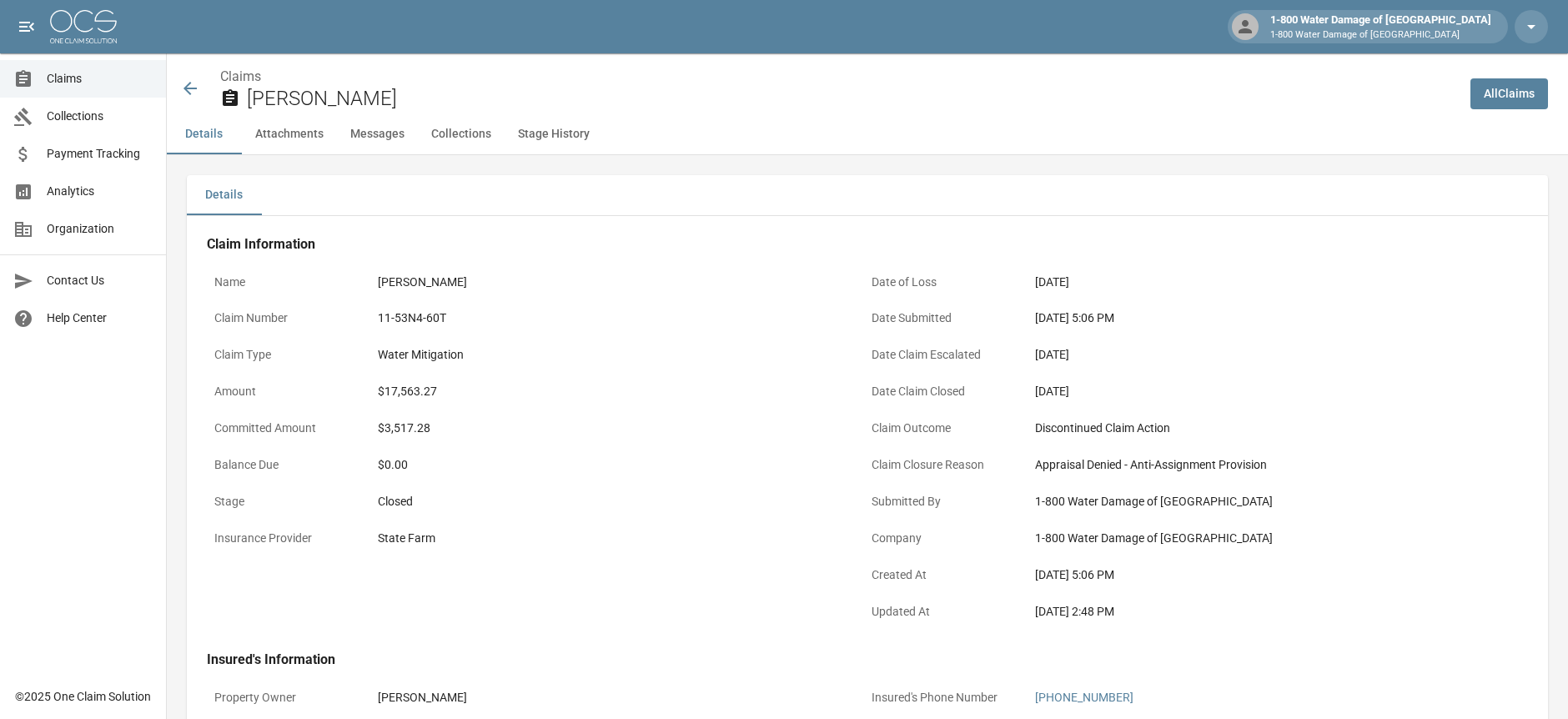
click at [378, 423] on div "$3,517.28" at bounding box center [606, 428] width 458 height 17
drag, startPoint x: 382, startPoint y: 388, endPoint x: 432, endPoint y: 397, distance: 50.8
click at [463, 394] on div "$17,563.27" at bounding box center [606, 392] width 458 height 17
copy div "17,563.27"
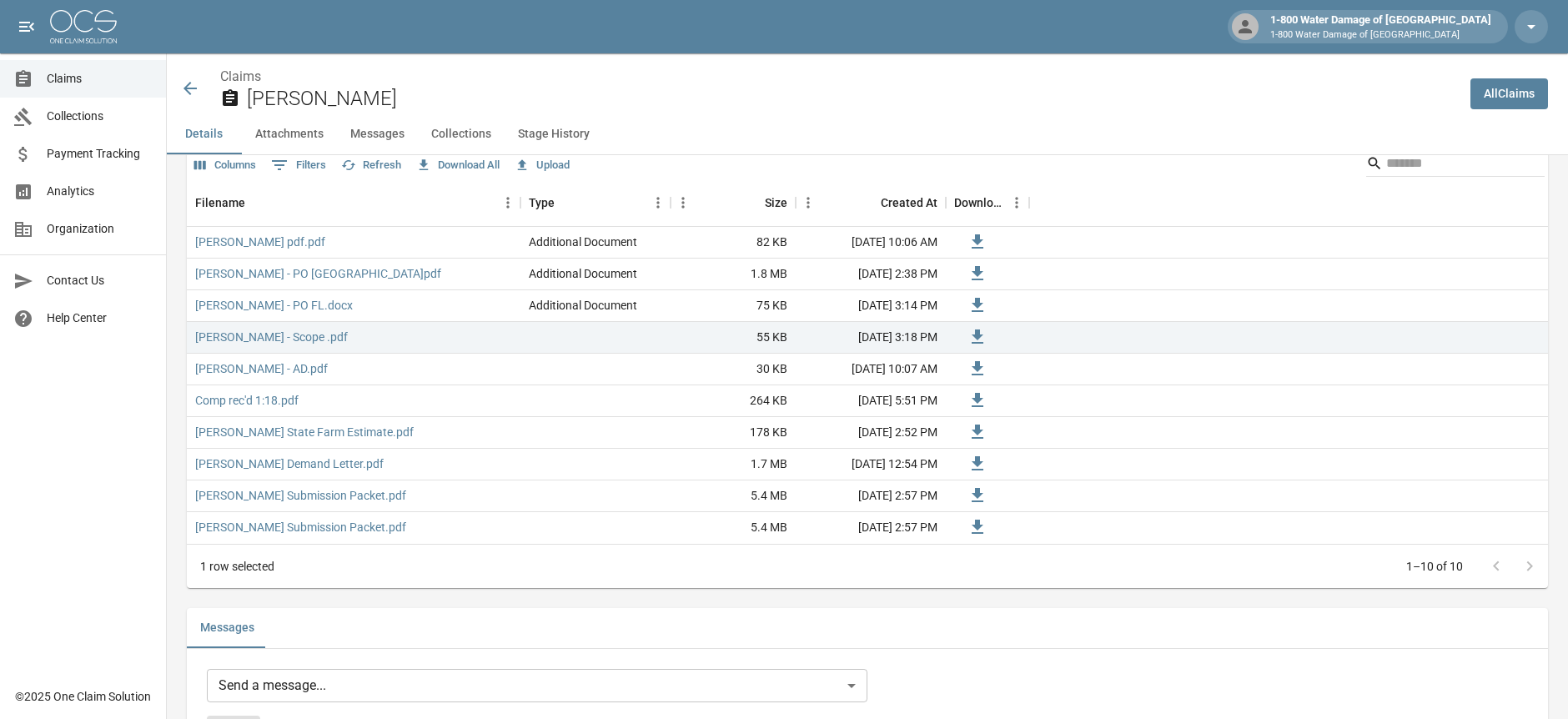
scroll to position [1112, 0]
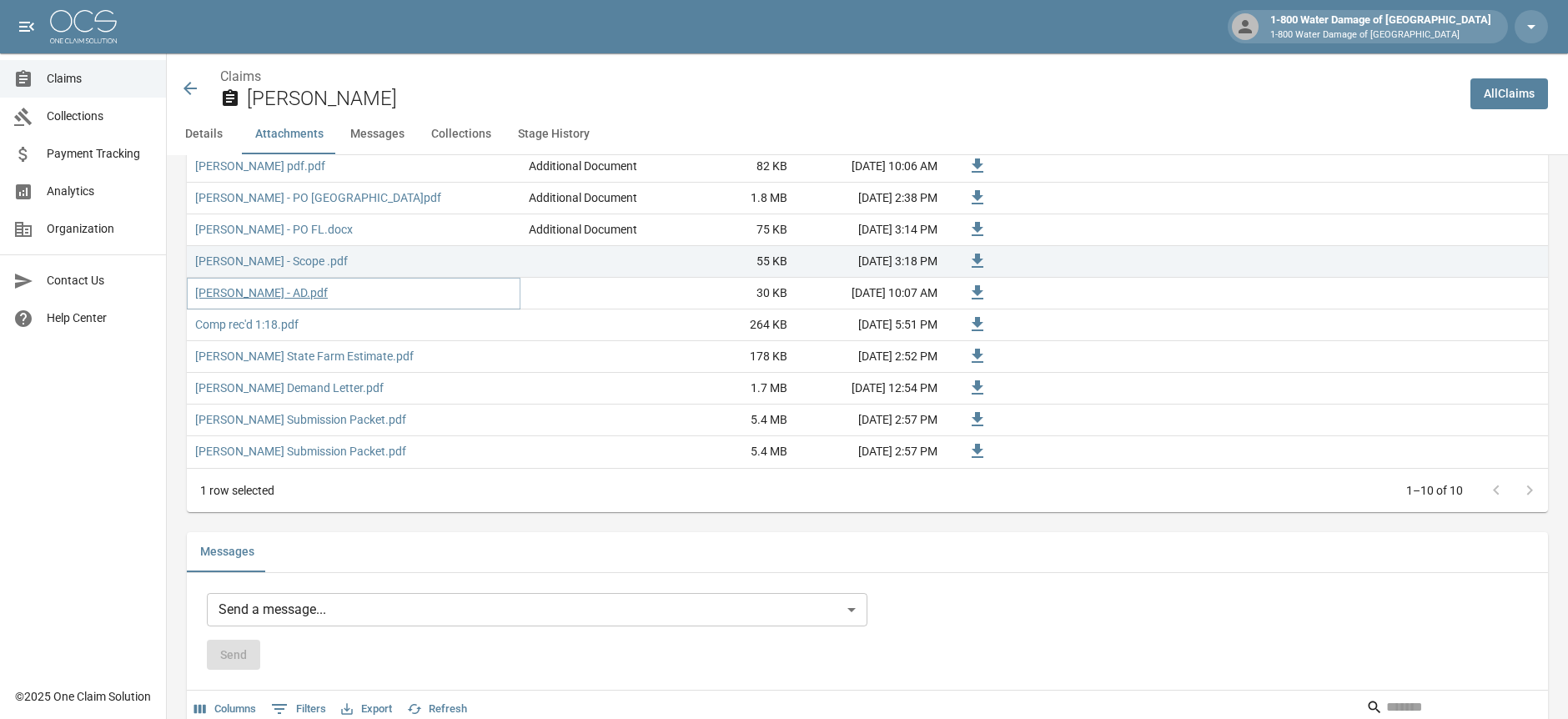
click at [240, 287] on link "Cunningham - AD.pdf" at bounding box center [261, 292] width 132 height 16
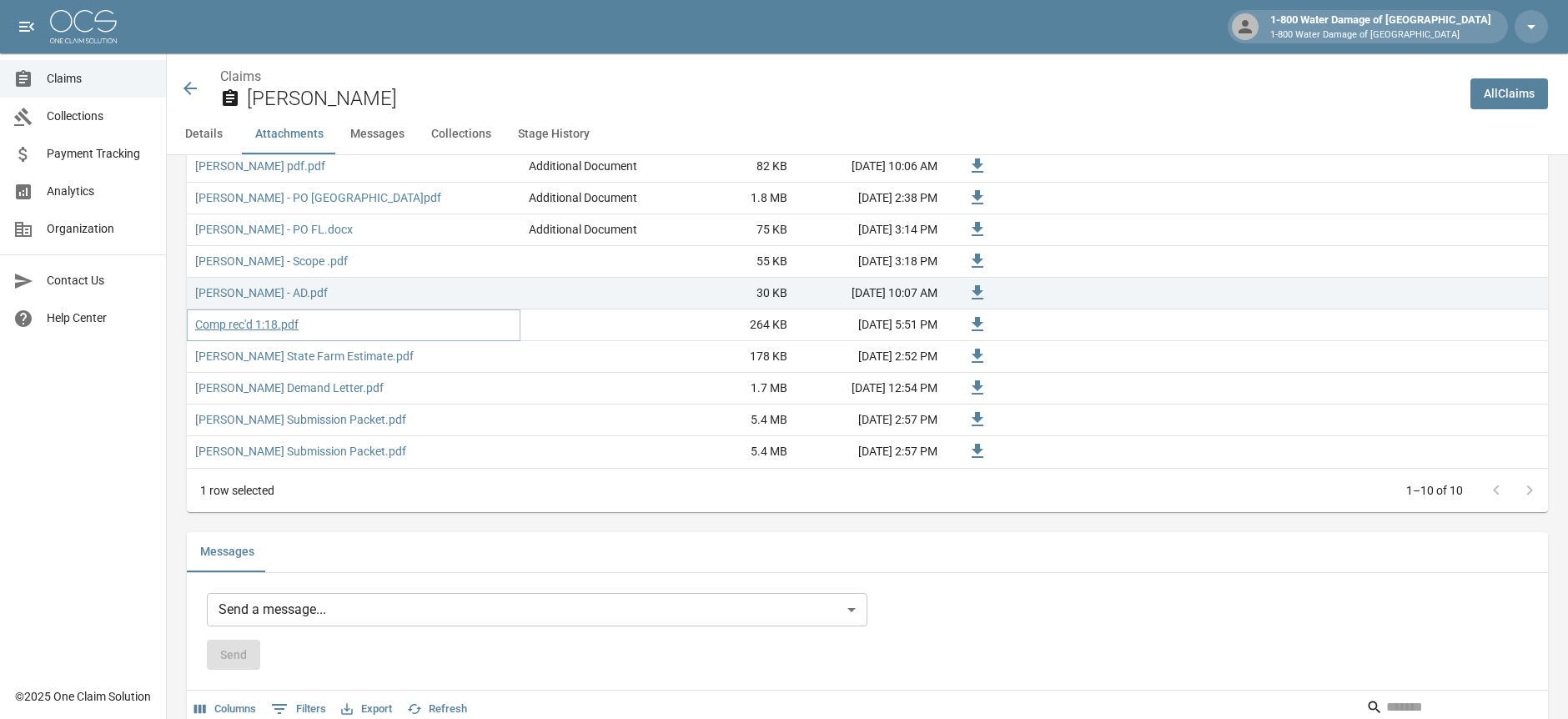
click at [233, 322] on link "Comp rec'd 1:18.pdf" at bounding box center [247, 324] width 103 height 16
